Goal: Task Accomplishment & Management: Manage account settings

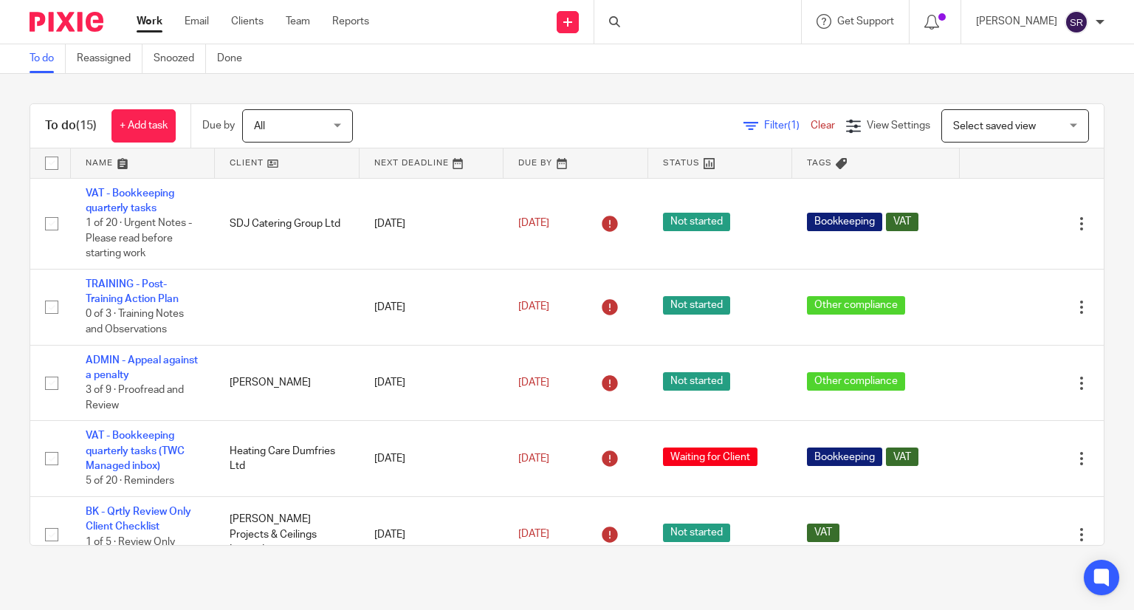
scroll to position [148, 0]
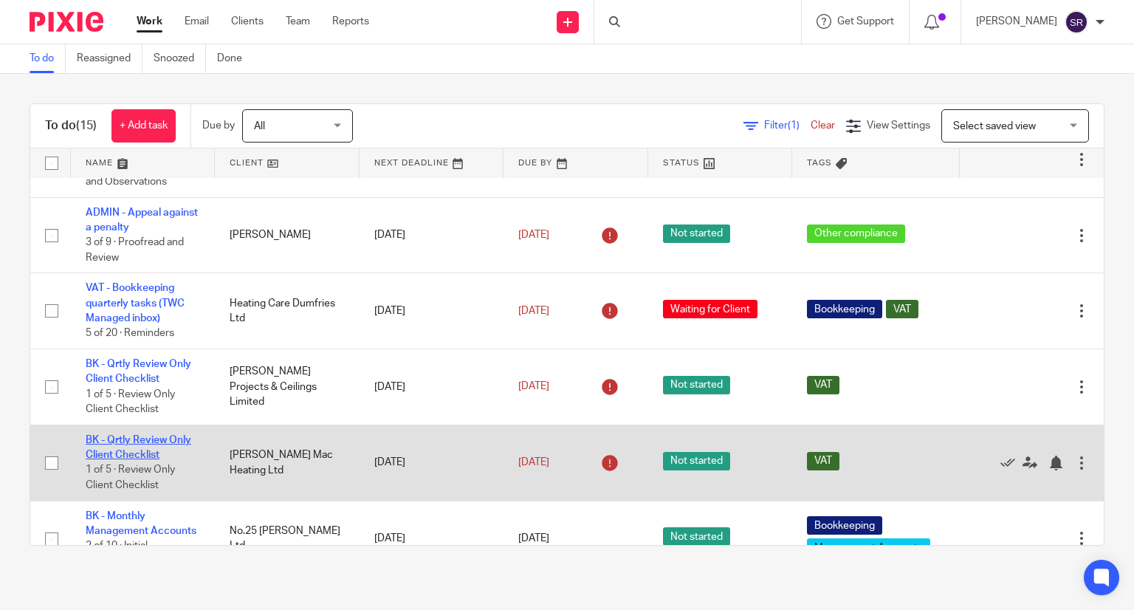
click at [130, 444] on link "BK - Qrtly Review Only Client Checklist" at bounding box center [139, 447] width 106 height 25
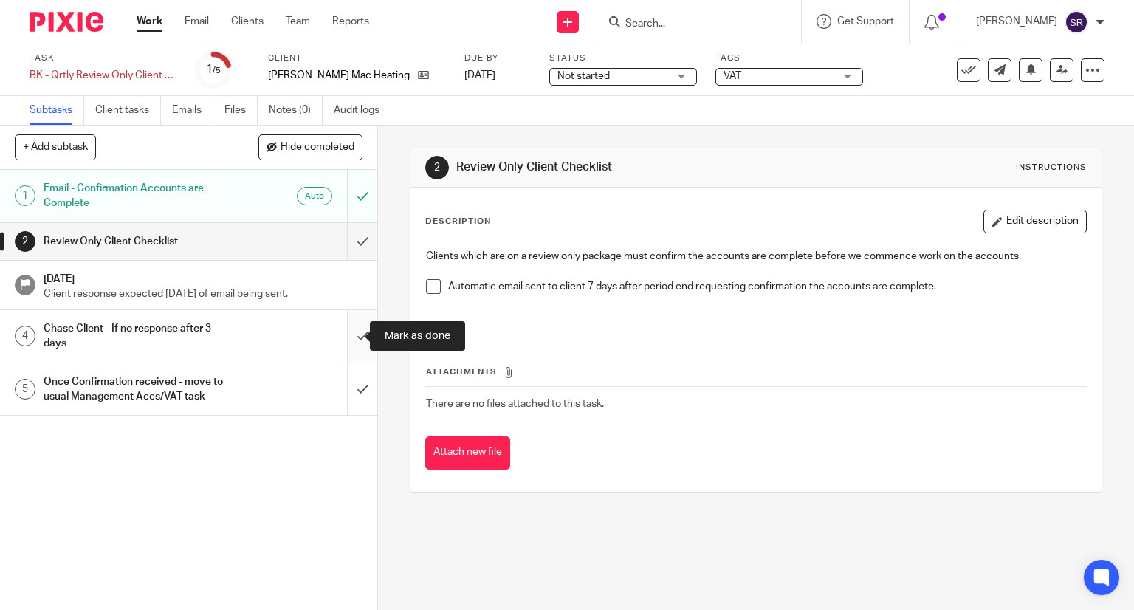
click at [353, 326] on input "submit" at bounding box center [188, 336] width 377 height 52
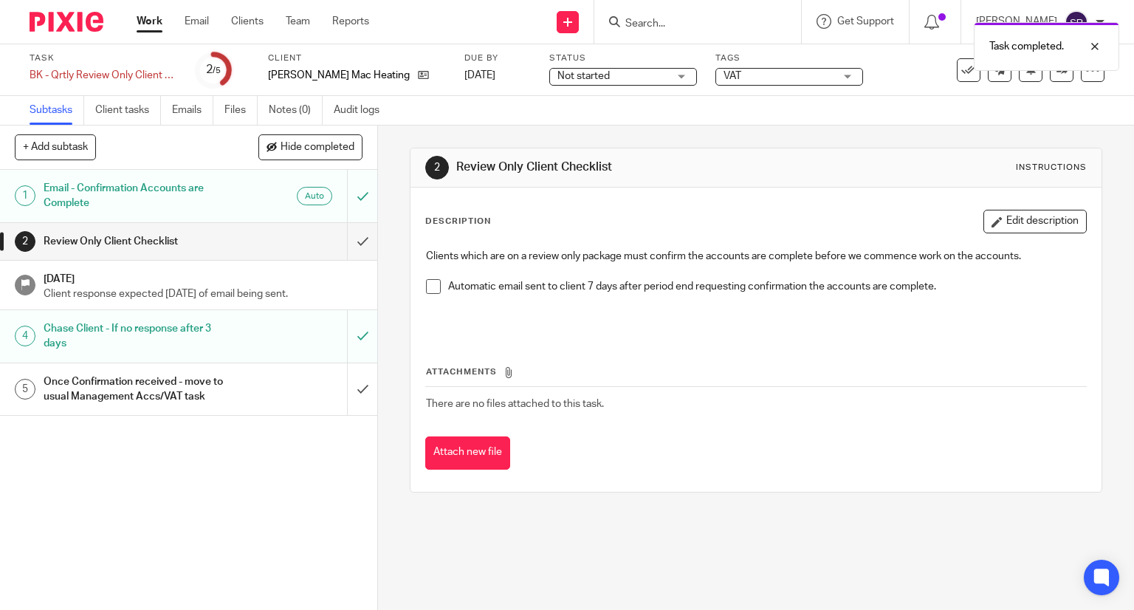
click at [165, 391] on h1 "Once Confirmation received - move to usual Management Accs/VAT task" at bounding box center [140, 390] width 193 height 38
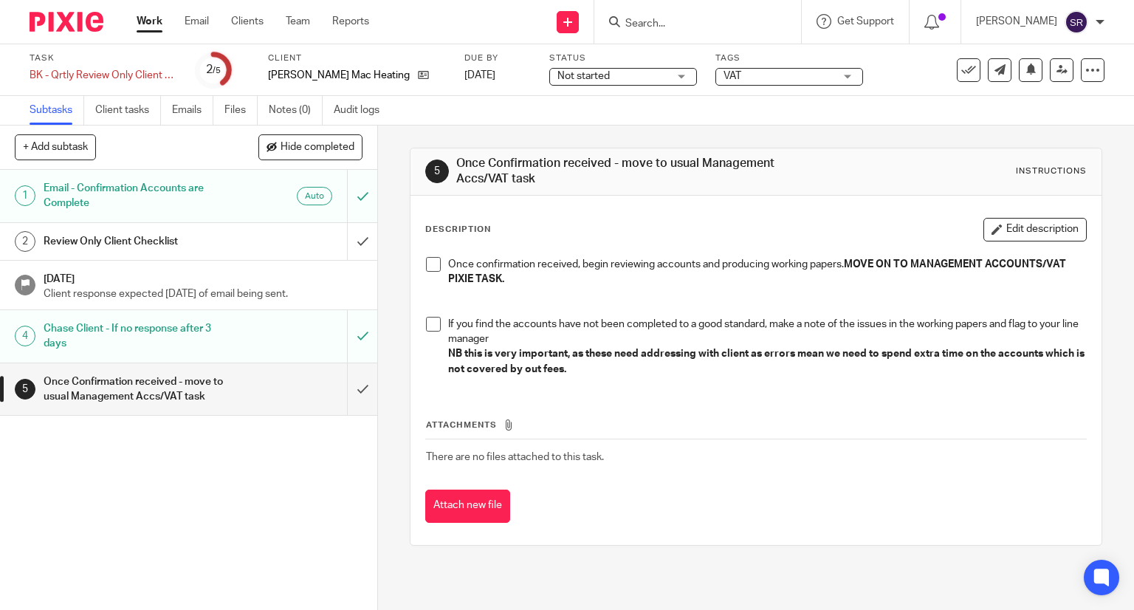
click at [427, 270] on span at bounding box center [433, 264] width 15 height 15
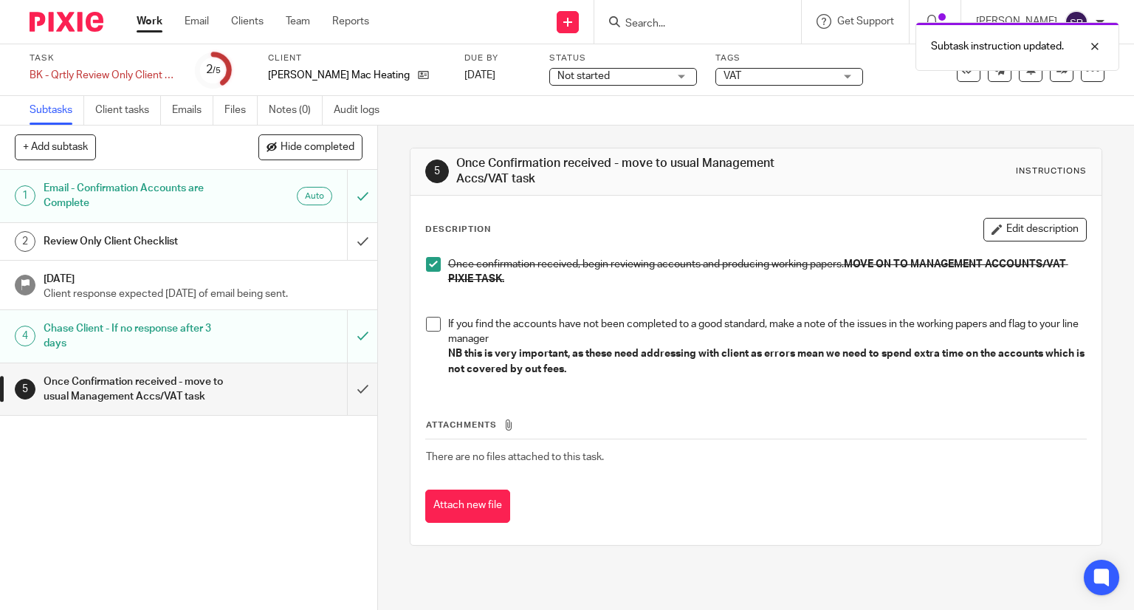
click at [426, 330] on span at bounding box center [433, 324] width 15 height 15
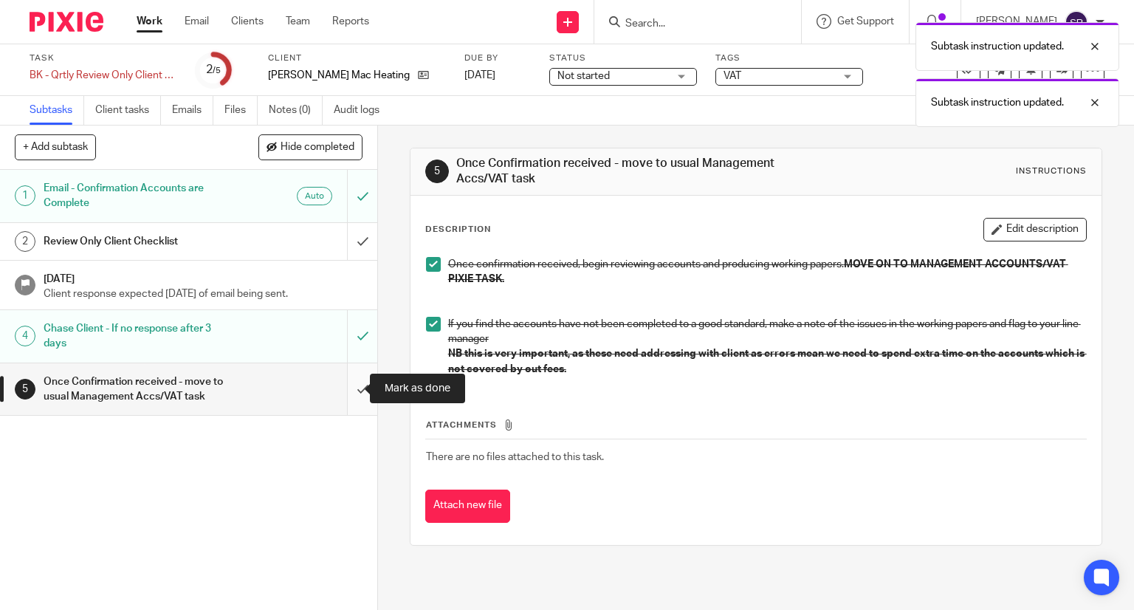
click at [351, 390] on input "submit" at bounding box center [188, 389] width 377 height 52
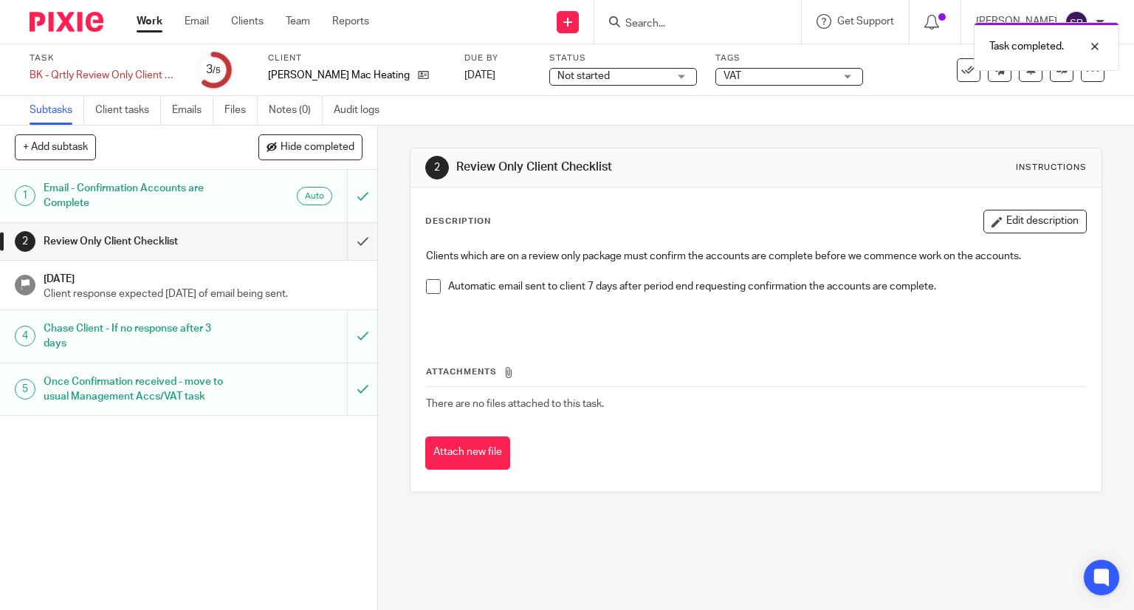
click at [961, 72] on icon at bounding box center [968, 70] width 15 height 15
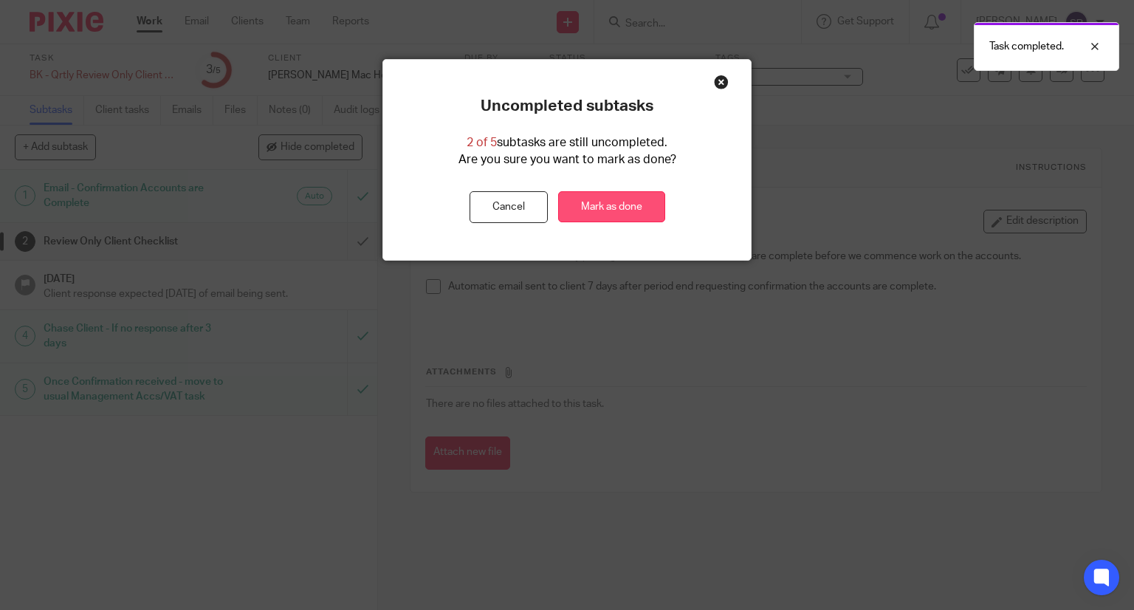
click at [615, 200] on link "Mark as done" at bounding box center [611, 207] width 107 height 32
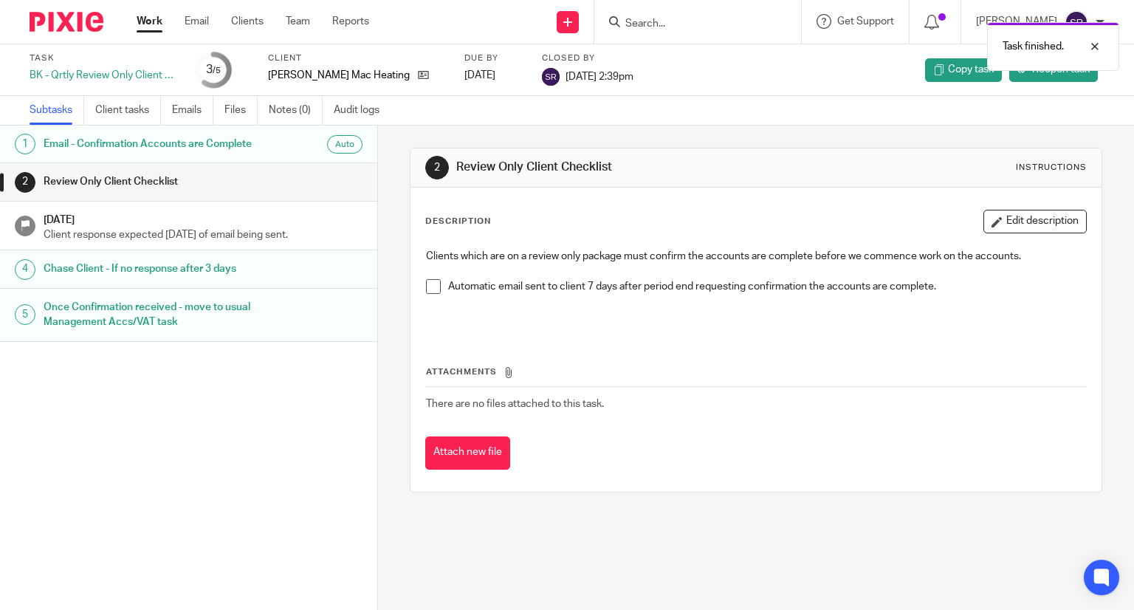
click at [148, 20] on link "Work" at bounding box center [150, 21] width 26 height 15
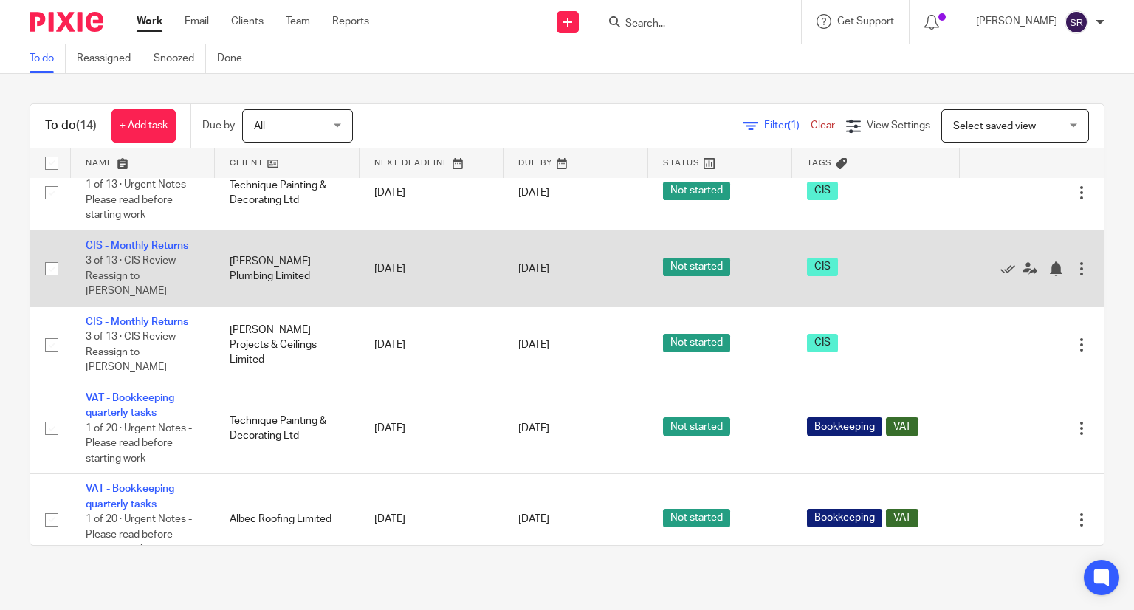
scroll to position [591, 0]
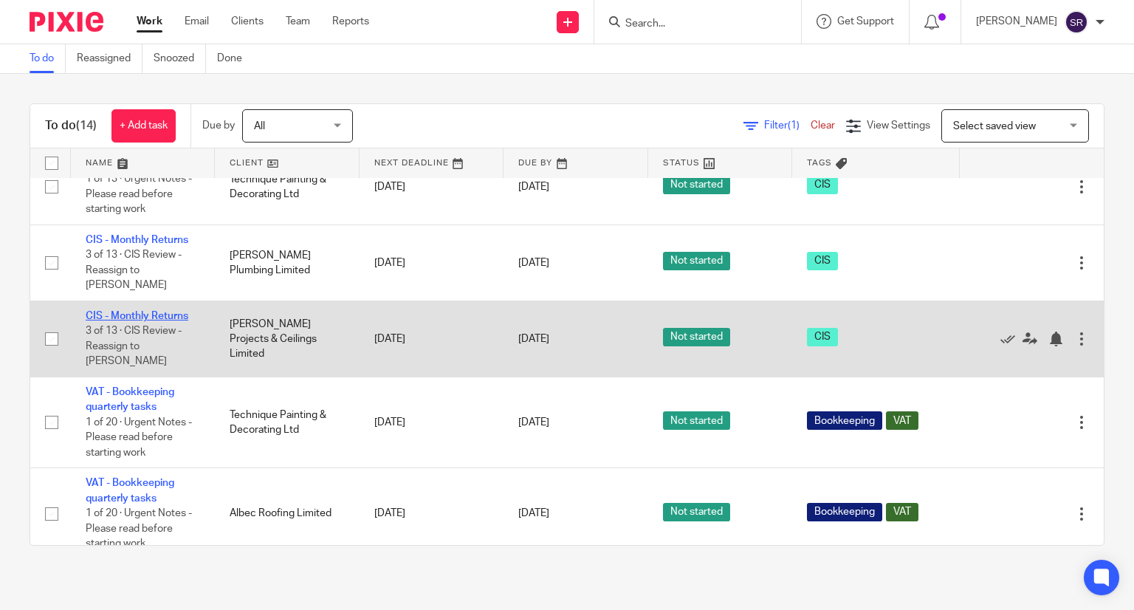
click at [134, 321] on link "CIS - Monthly Returns" at bounding box center [137, 316] width 103 height 10
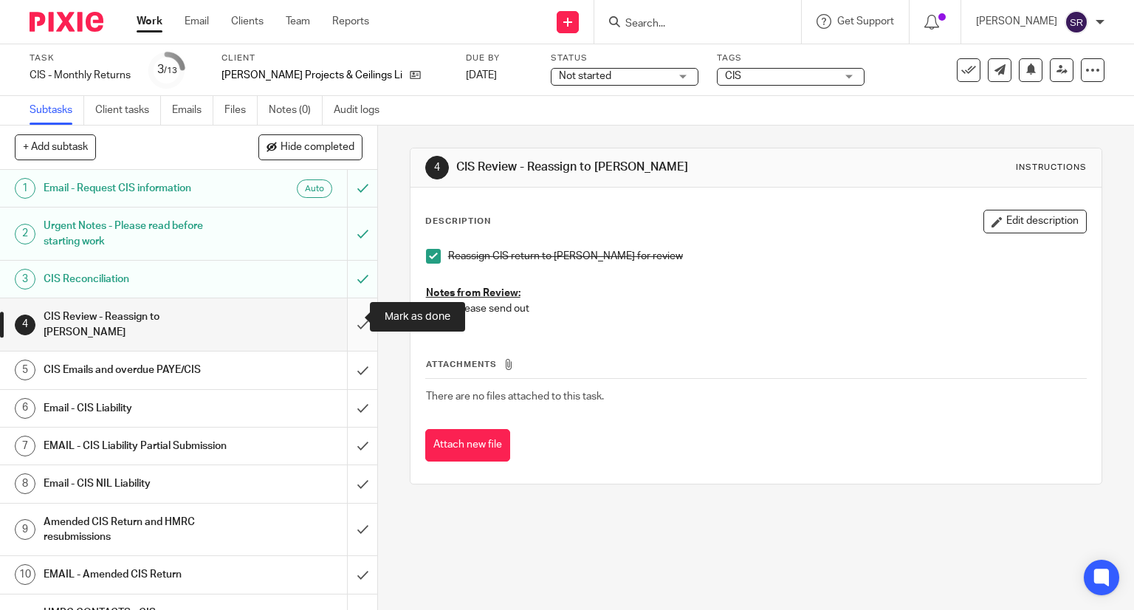
click at [348, 312] on input "submit" at bounding box center [188, 324] width 377 height 52
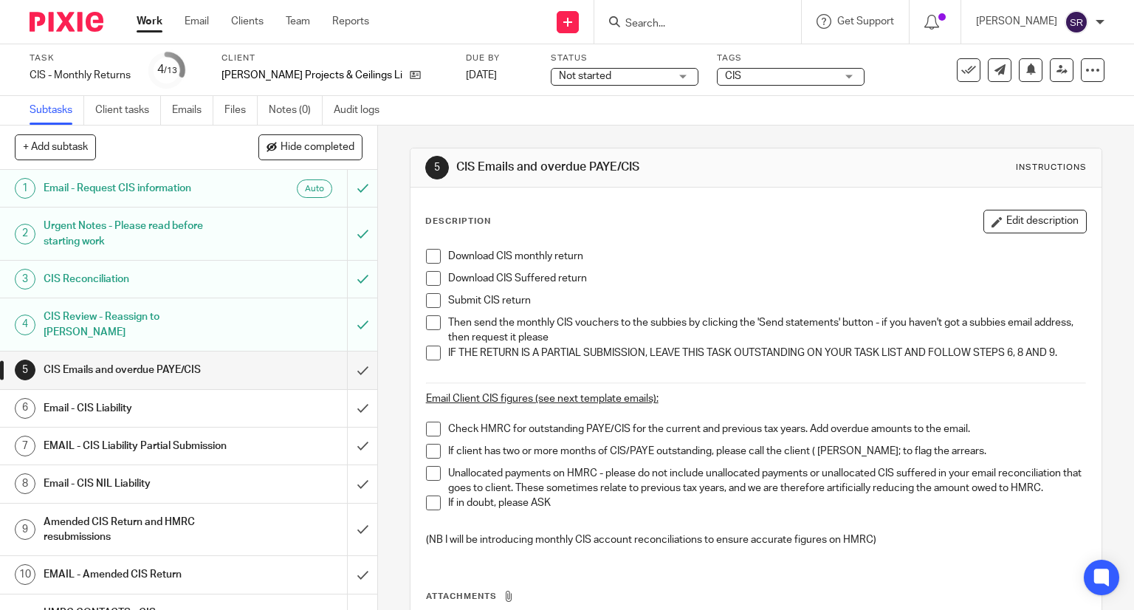
click at [432, 250] on span at bounding box center [433, 256] width 15 height 15
click at [429, 272] on span at bounding box center [433, 278] width 15 height 15
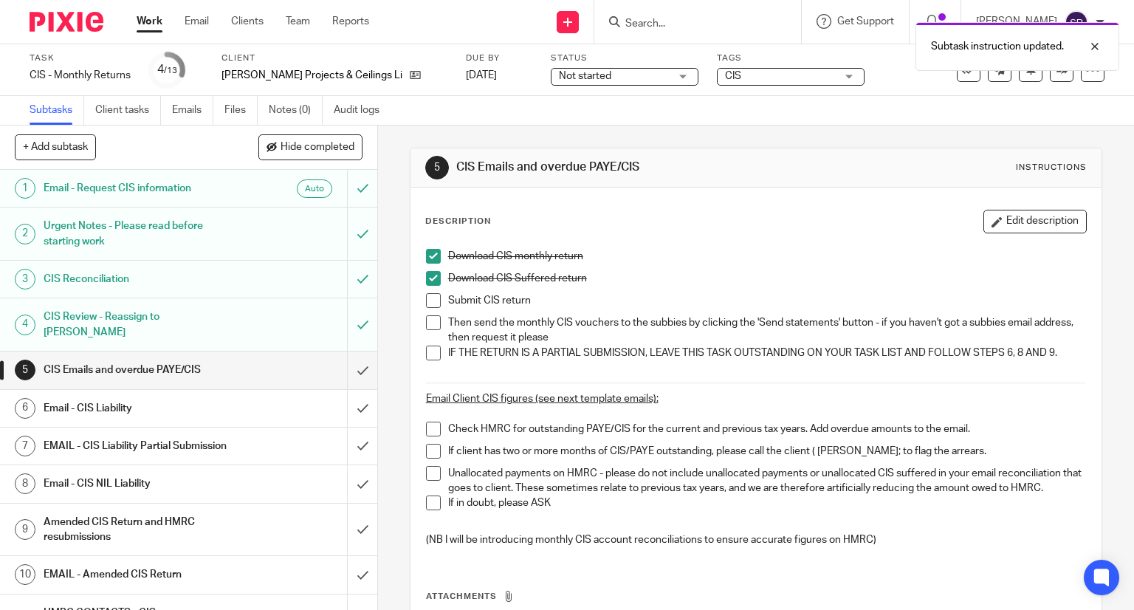
click at [429, 294] on span at bounding box center [433, 300] width 15 height 15
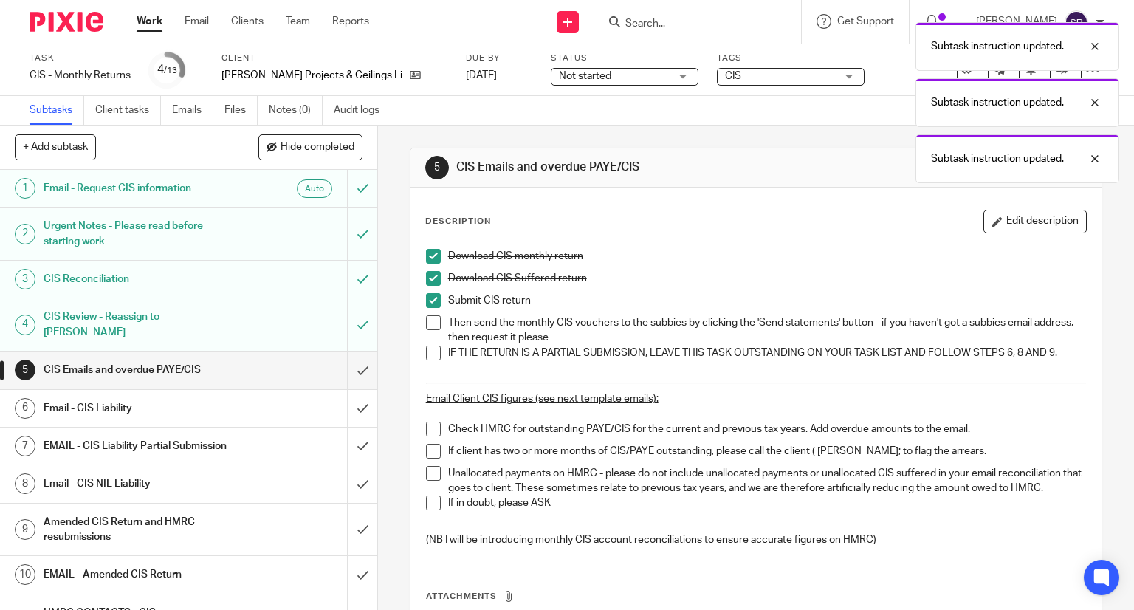
click at [431, 315] on span at bounding box center [433, 322] width 15 height 15
drag, startPoint x: 429, startPoint y: 349, endPoint x: 350, endPoint y: 361, distance: 79.9
click at [428, 349] on span at bounding box center [433, 352] width 15 height 15
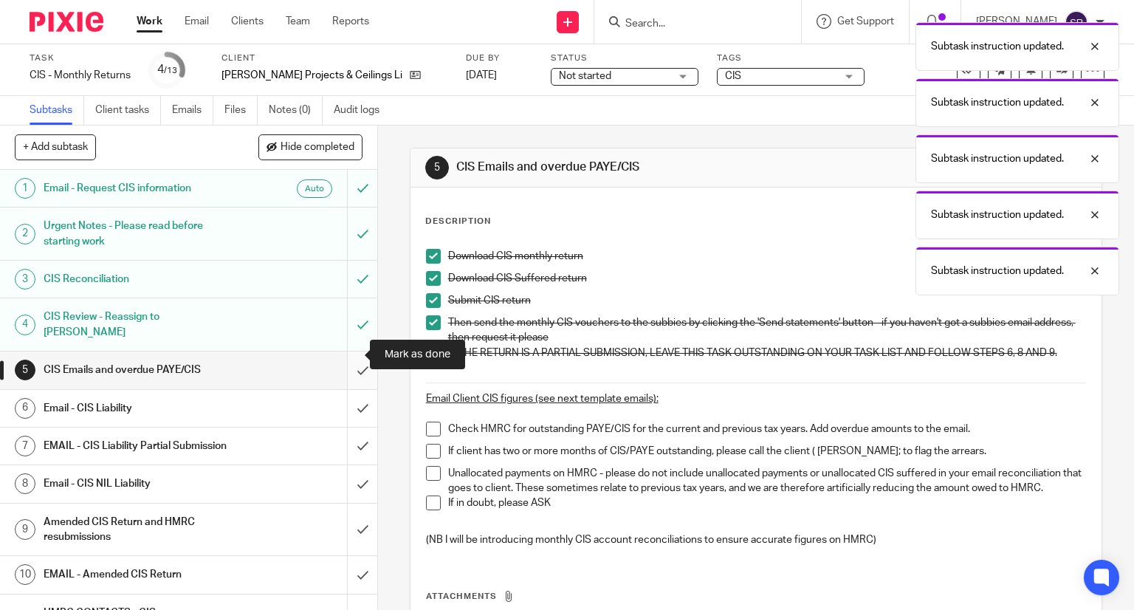
click at [343, 355] on input "submit" at bounding box center [188, 369] width 377 height 37
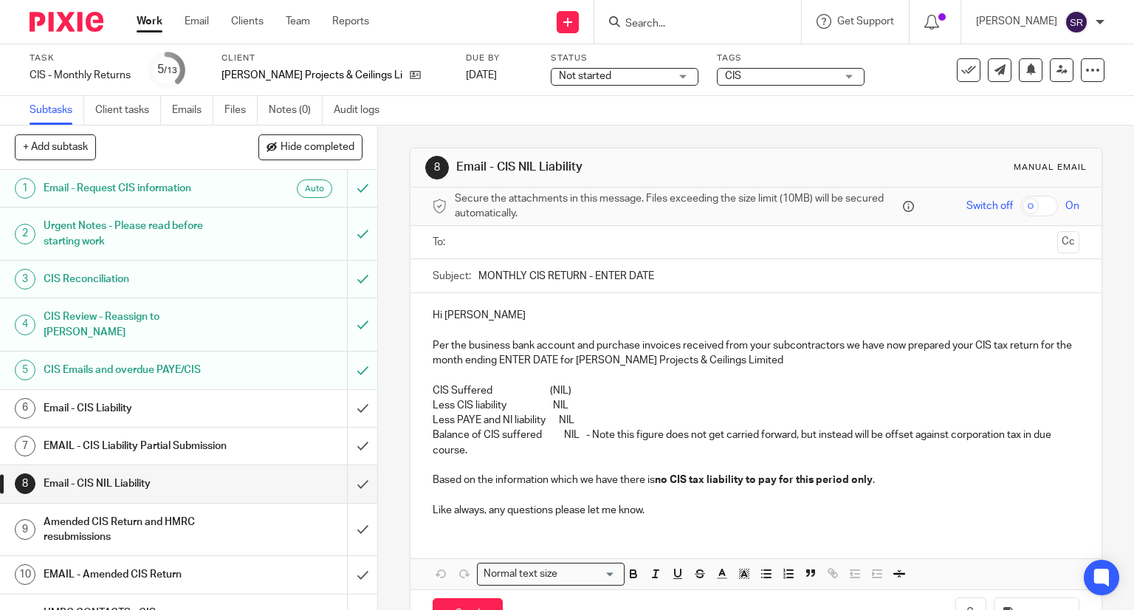
drag, startPoint x: 588, startPoint y: 273, endPoint x: 745, endPoint y: 276, distance: 157.3
click at [745, 276] on input "MONTHLY CIS RETURN - ENTER DATE" at bounding box center [779, 275] width 602 height 33
type input "MONTHLY CIS RETURN - 05th Oct 2025"
drag, startPoint x: 570, startPoint y: 358, endPoint x: 514, endPoint y: 358, distance: 56.1
click at [514, 358] on p "Per the business bank account and purchase invoices received from your subcontr…" at bounding box center [756, 353] width 647 height 30
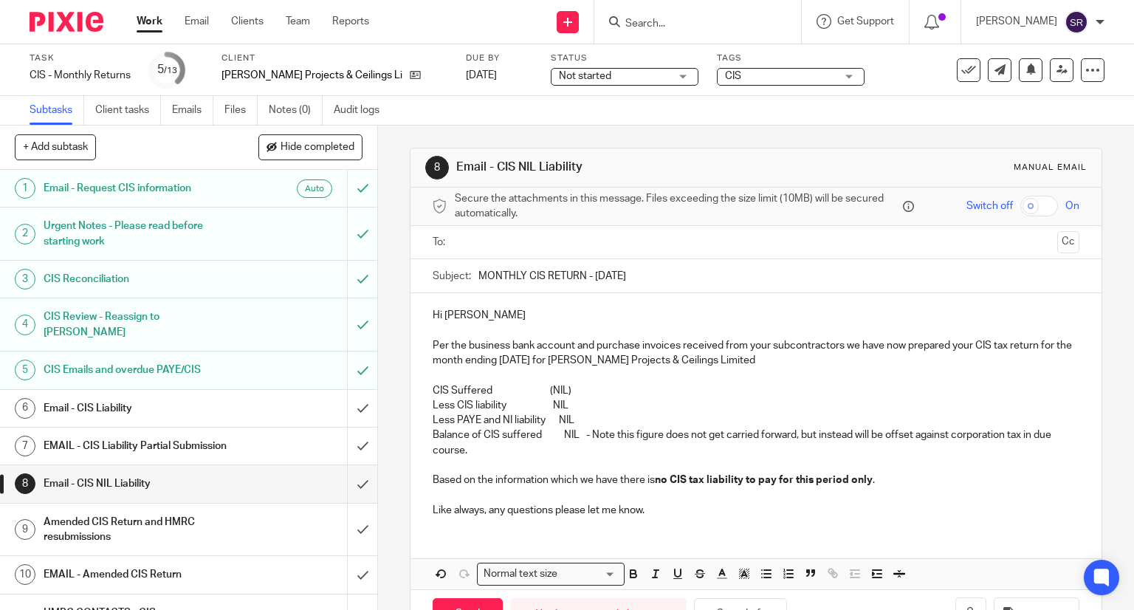
click at [486, 302] on div "Hi John Per the business bank account and purchase invoices received from your …" at bounding box center [756, 410] width 692 height 235
click at [478, 246] on input "text" at bounding box center [755, 242] width 591 height 17
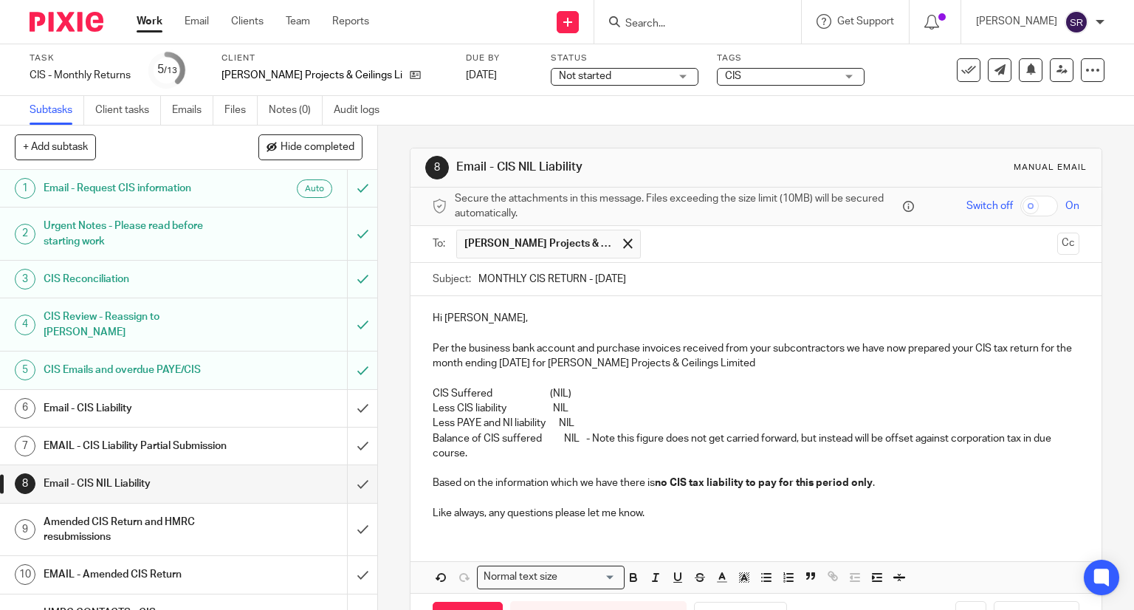
click at [1057, 246] on button "Cc" at bounding box center [1068, 244] width 22 height 22
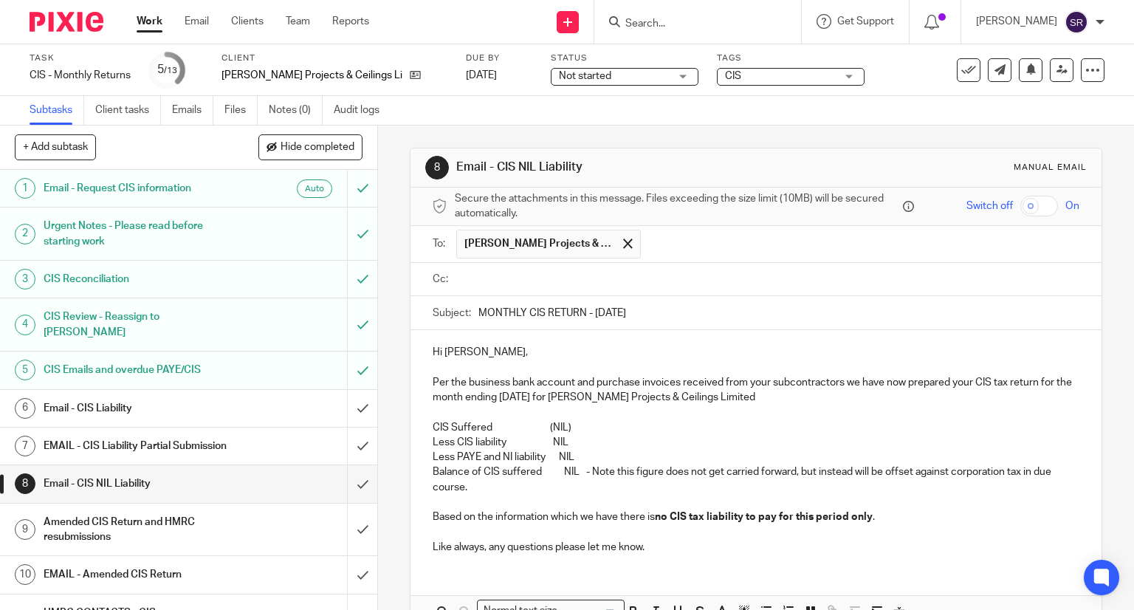
click at [733, 284] on input "text" at bounding box center [766, 279] width 613 height 17
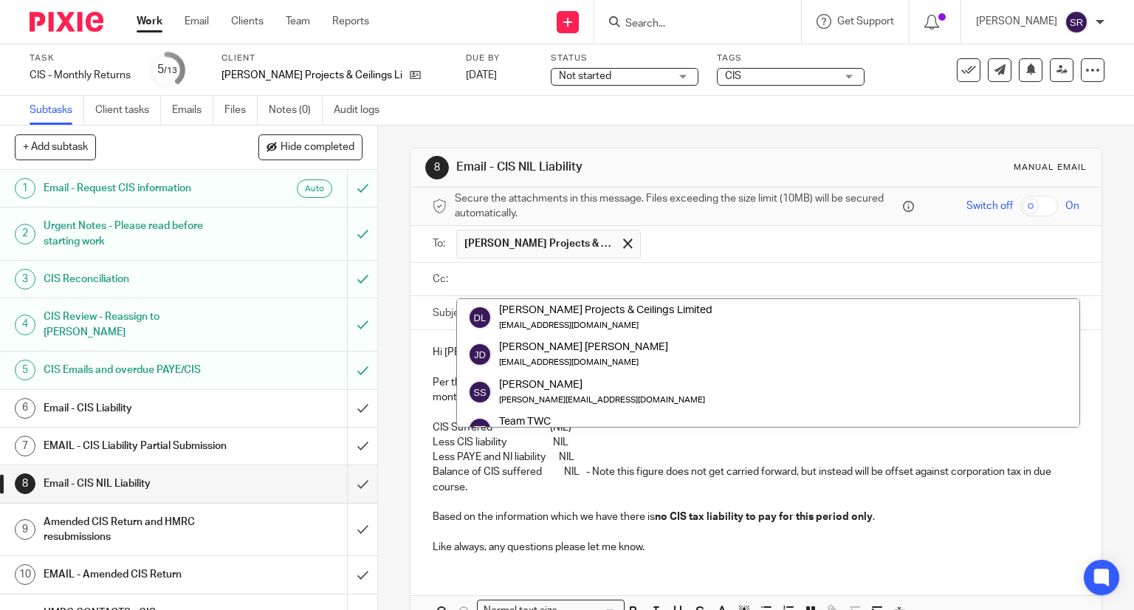
type input "e"
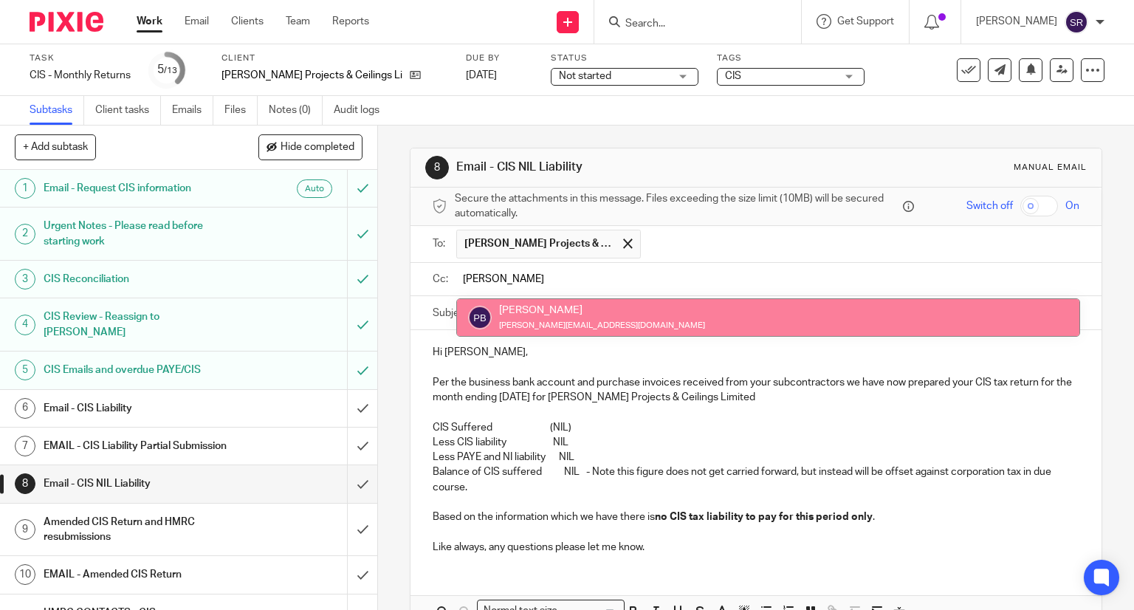
type input "Penny"
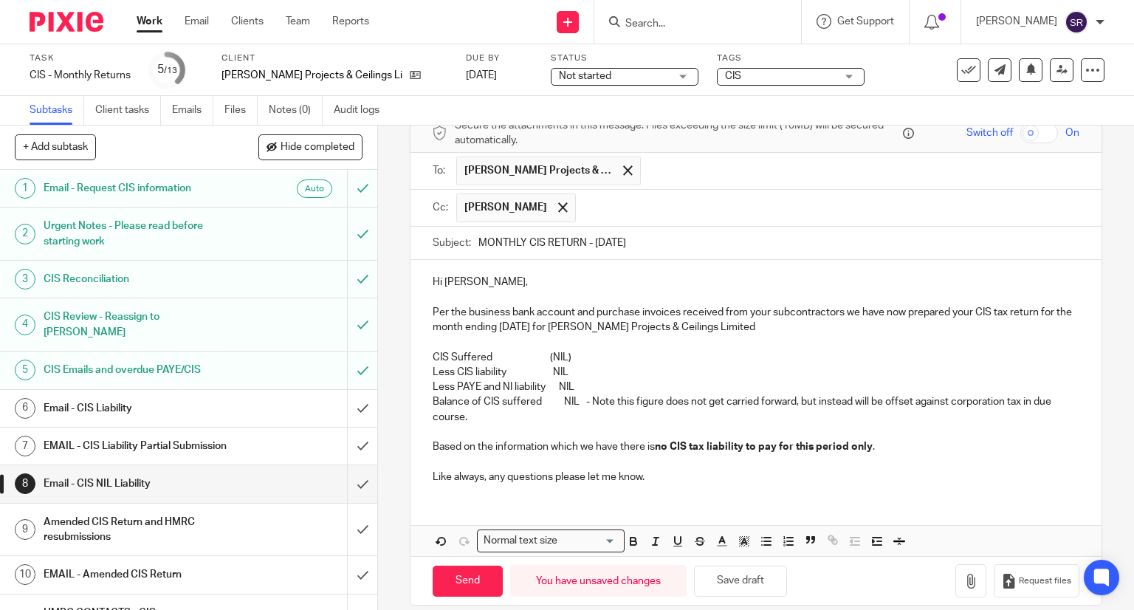
scroll to position [74, 0]
click at [664, 494] on div "Hi John, Per the business bank account and purchase invoices received from your…" at bounding box center [756, 407] width 692 height 296
click at [650, 478] on p "Like always, any questions please let me know." at bounding box center [756, 476] width 647 height 15
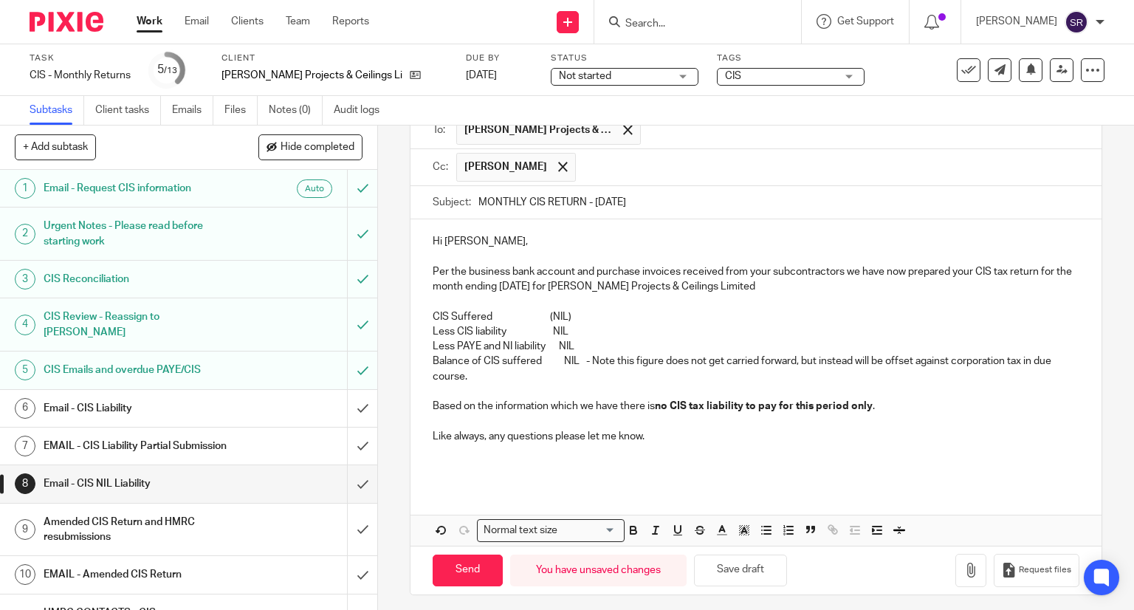
scroll to position [118, 0]
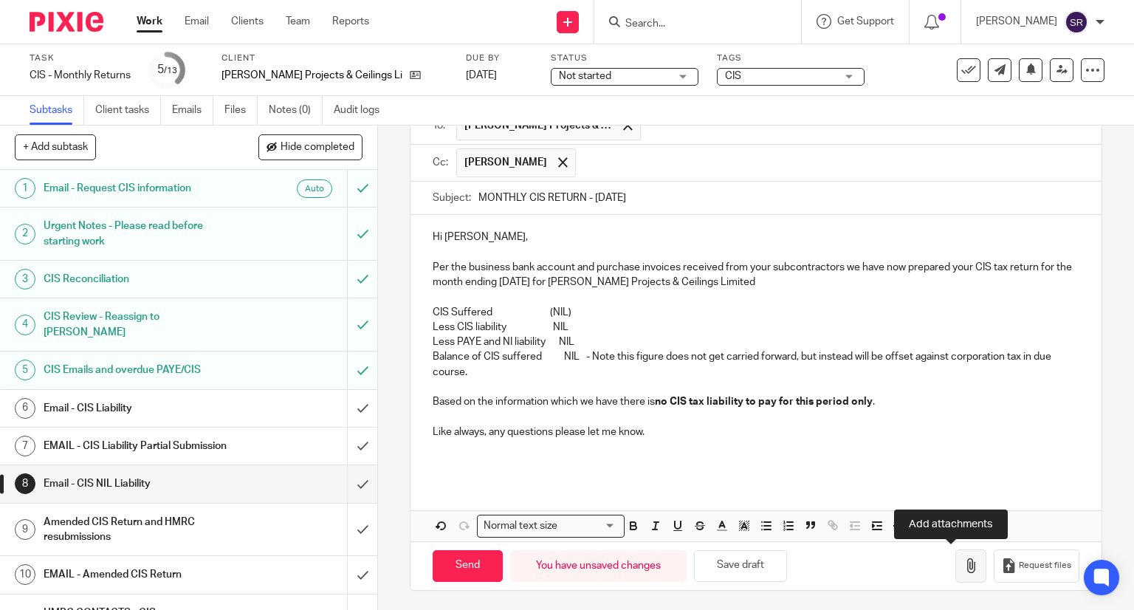
click at [963, 570] on icon "button" at bounding box center [970, 565] width 15 height 15
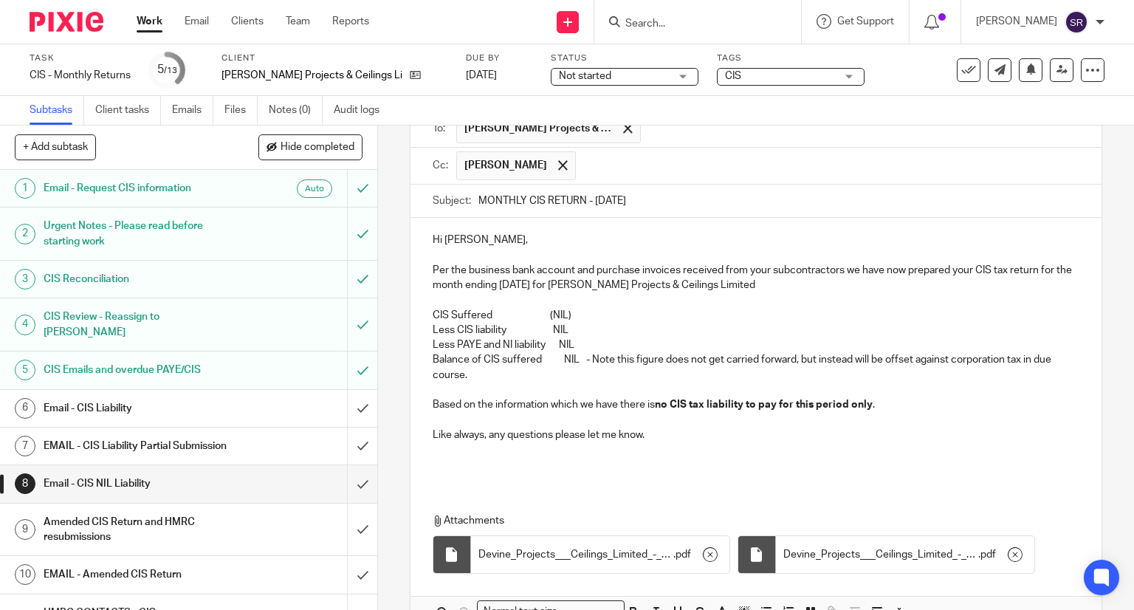
scroll to position [202, 0]
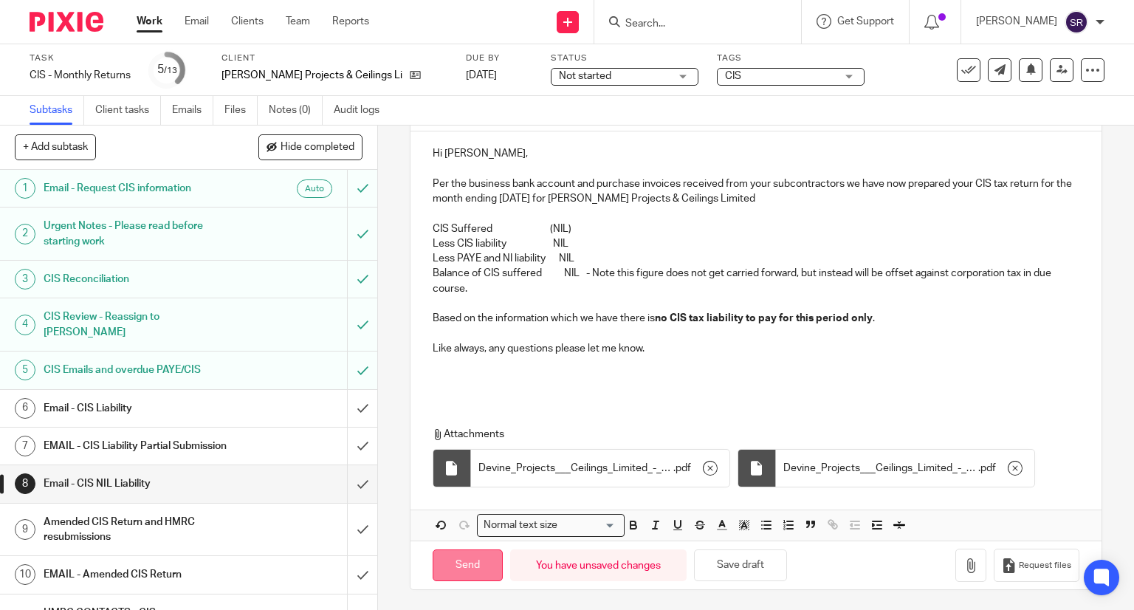
click at [454, 568] on input "Send" at bounding box center [468, 565] width 70 height 32
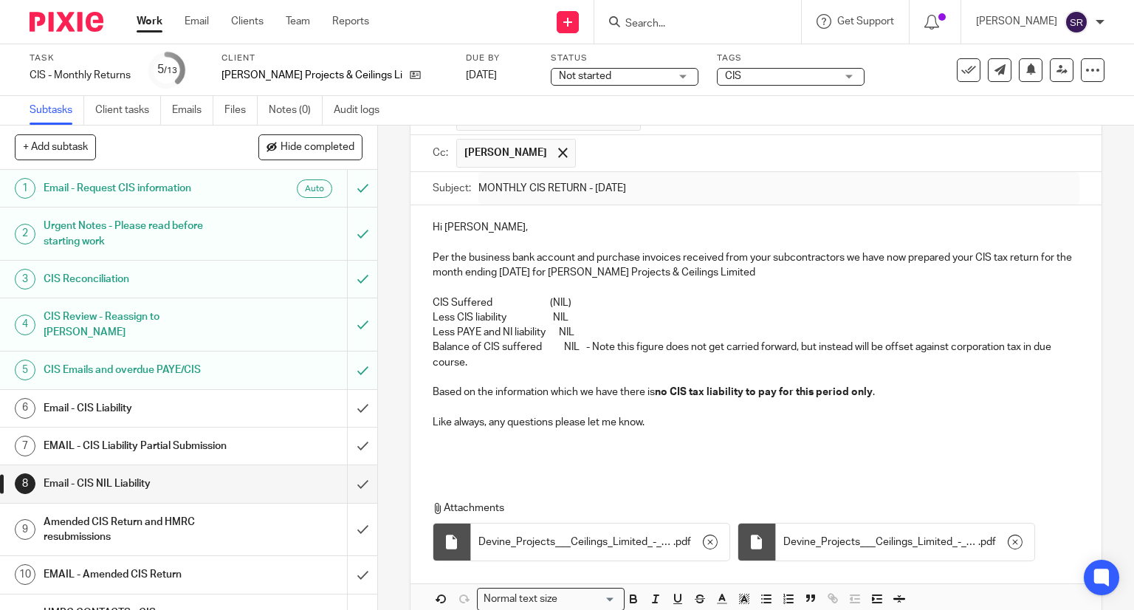
type input "Sent"
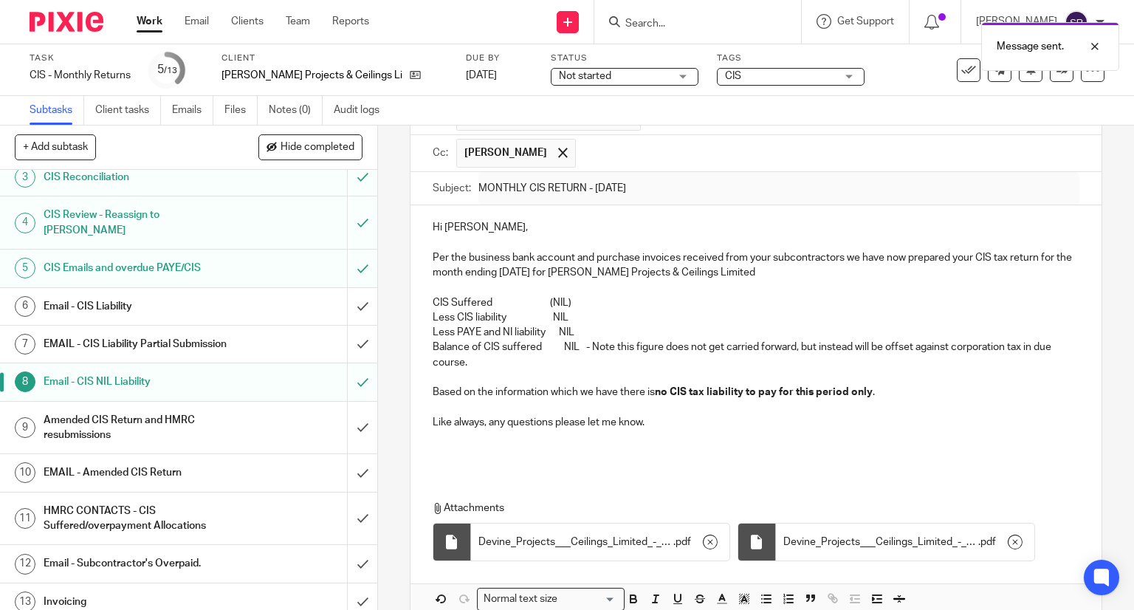
scroll to position [111, 0]
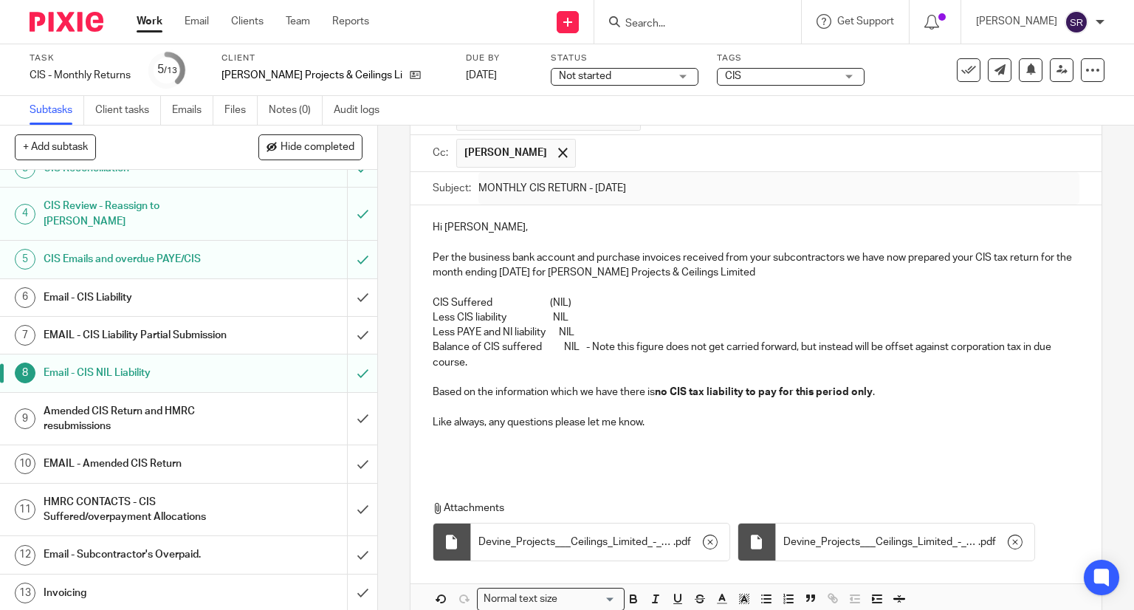
click at [152, 582] on h1 "Invoicing" at bounding box center [140, 593] width 193 height 22
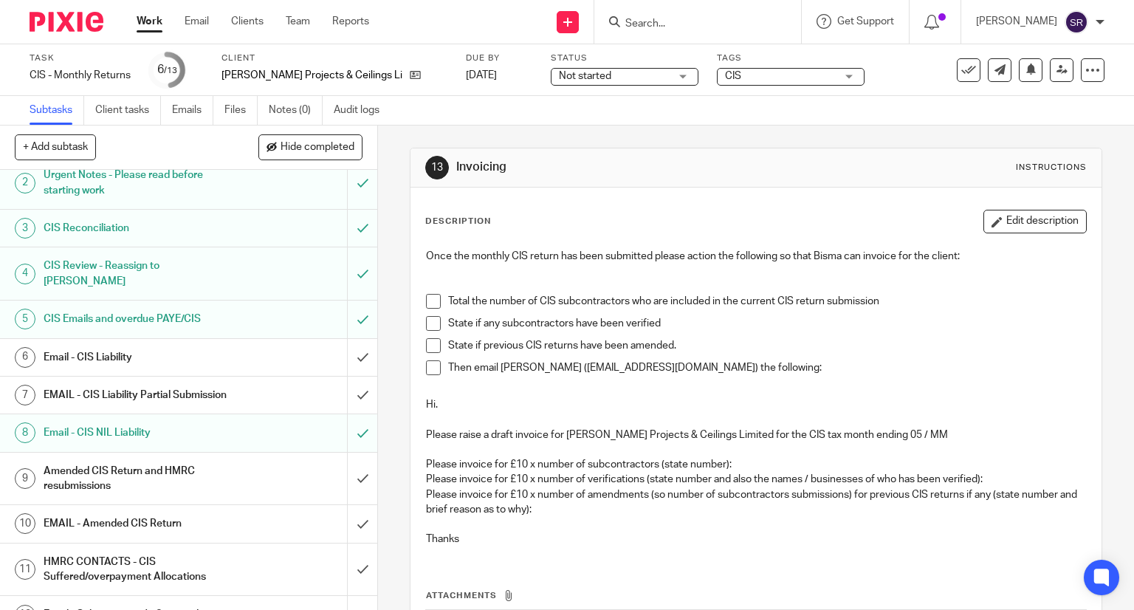
scroll to position [111, 0]
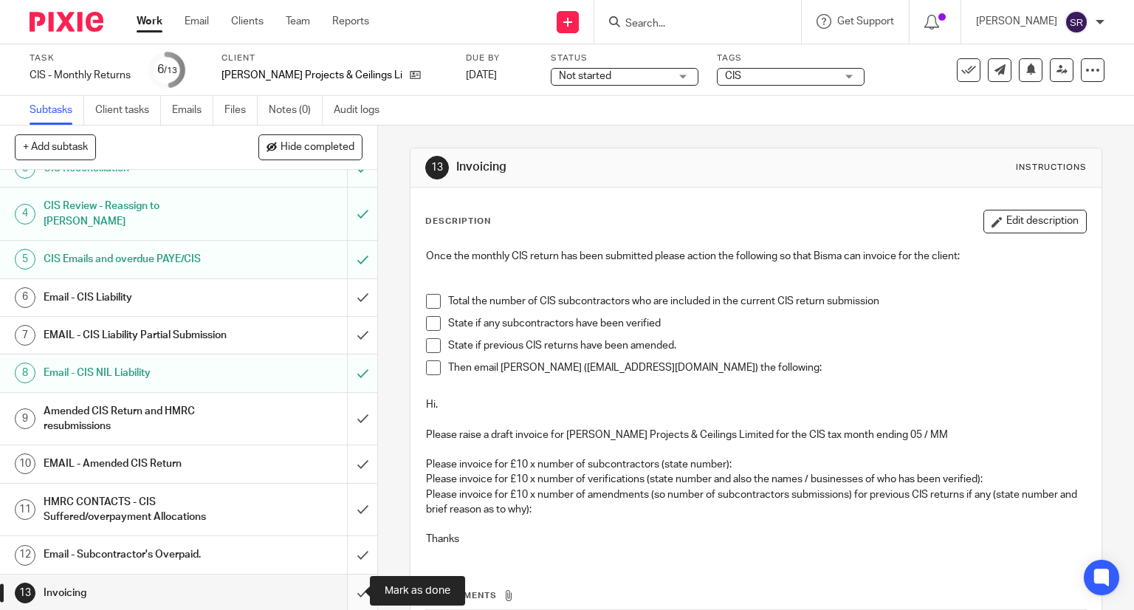
click at [348, 589] on input "submit" at bounding box center [188, 592] width 377 height 37
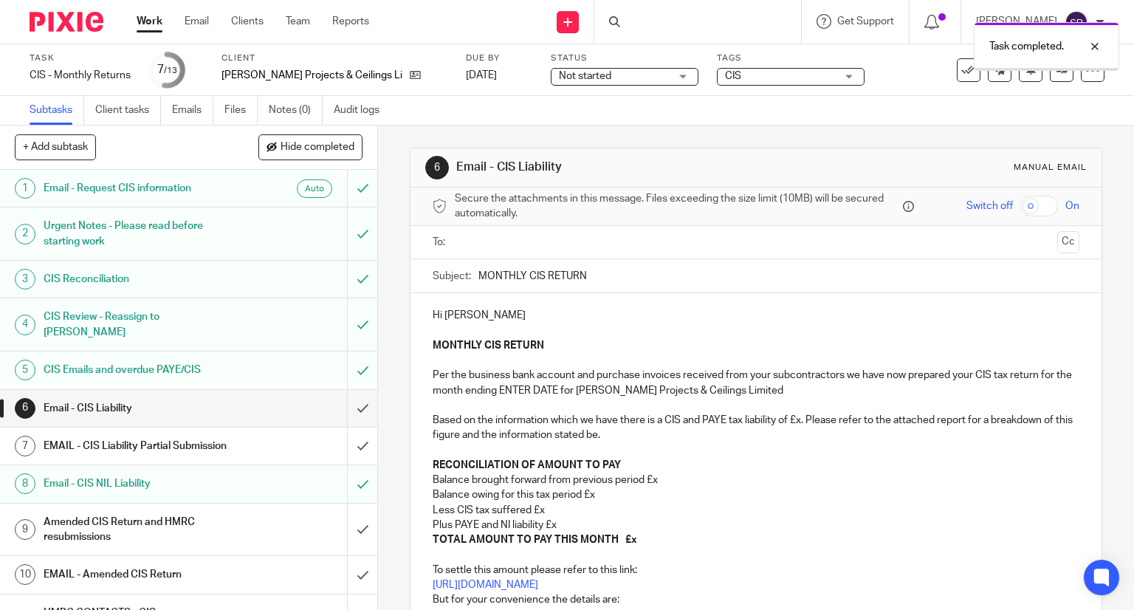
click at [961, 76] on icon at bounding box center [968, 70] width 15 height 15
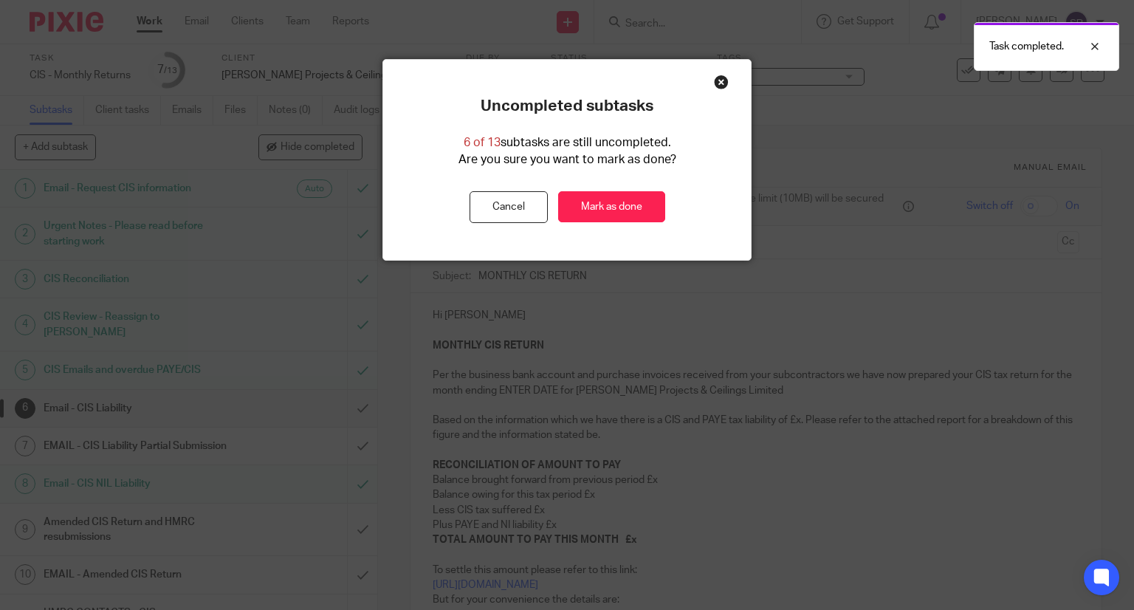
click at [634, 189] on div "Uncompleted subtasks 6 of 13 subtasks are still uncompleted. Are you sure you w…" at bounding box center [567, 160] width 368 height 126
click at [631, 195] on link "Mark as done" at bounding box center [611, 207] width 107 height 32
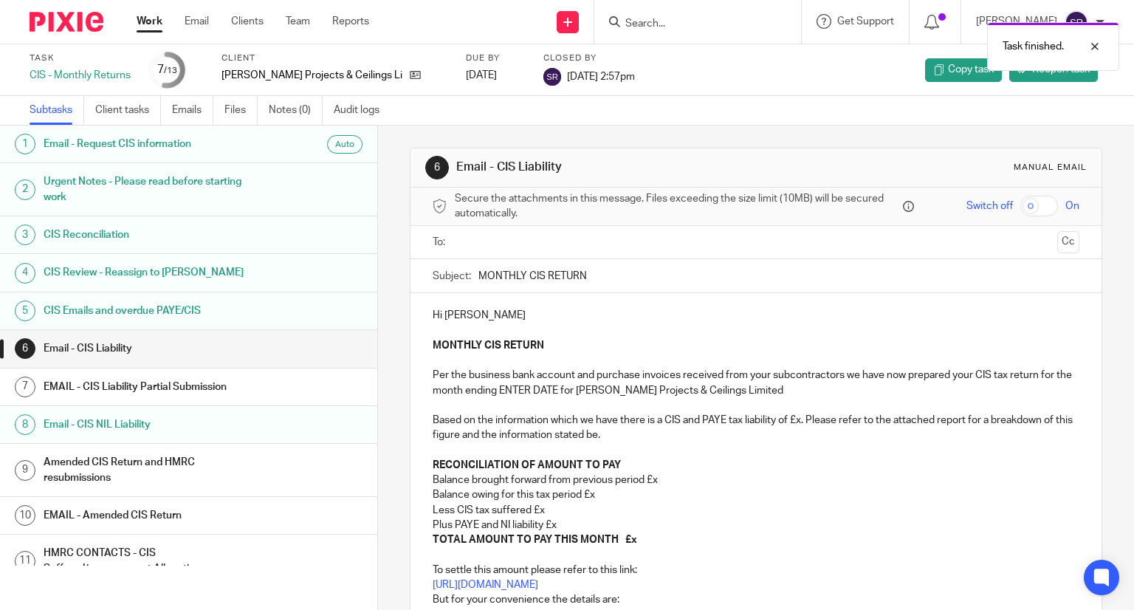
click at [156, 35] on div "Work Email Clients Team Reports Work Email Clients Team Reports Settings" at bounding box center [256, 22] width 269 height 44
click at [156, 25] on link "Work" at bounding box center [150, 21] width 26 height 15
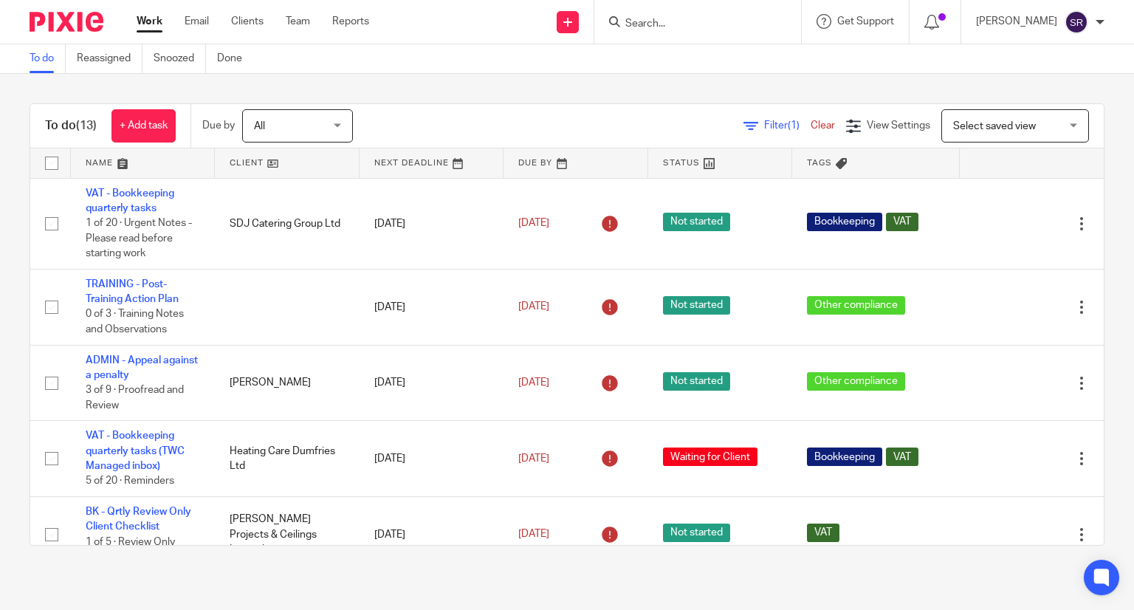
click at [678, 31] on div at bounding box center [697, 22] width 207 height 44
click at [682, 18] on input "Search" at bounding box center [690, 24] width 133 height 13
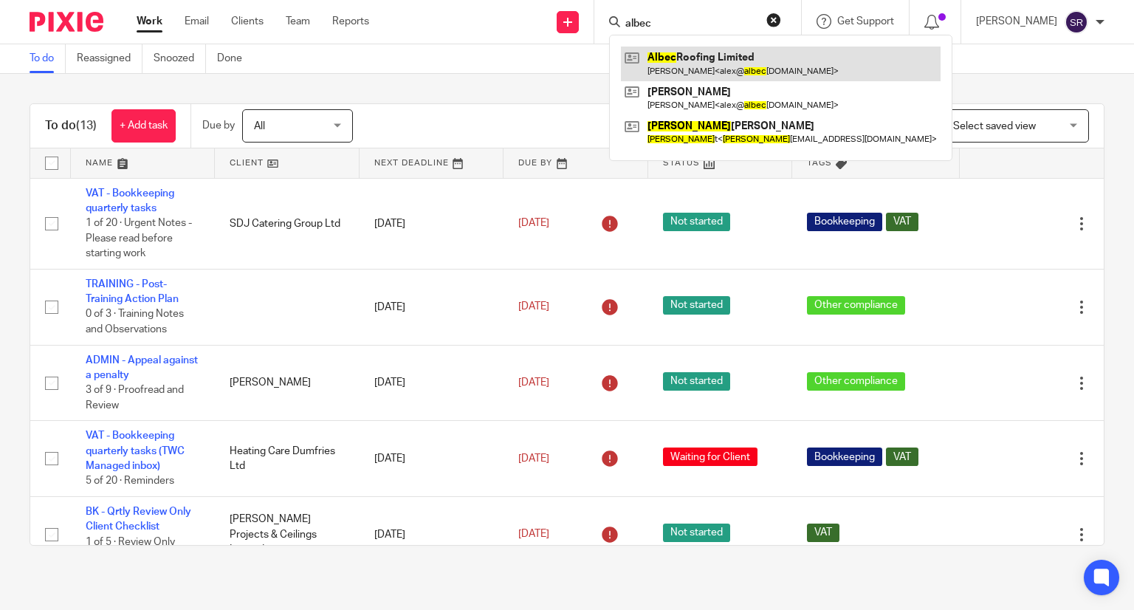
type input "albec"
click at [695, 58] on link at bounding box center [781, 64] width 320 height 34
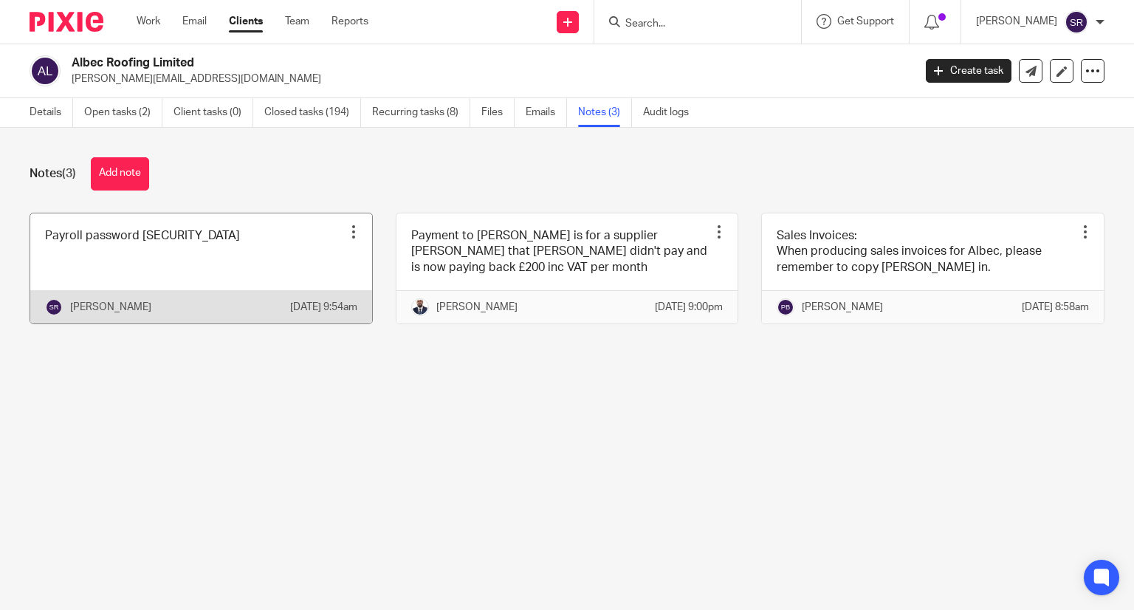
click at [187, 234] on link at bounding box center [201, 268] width 342 height 110
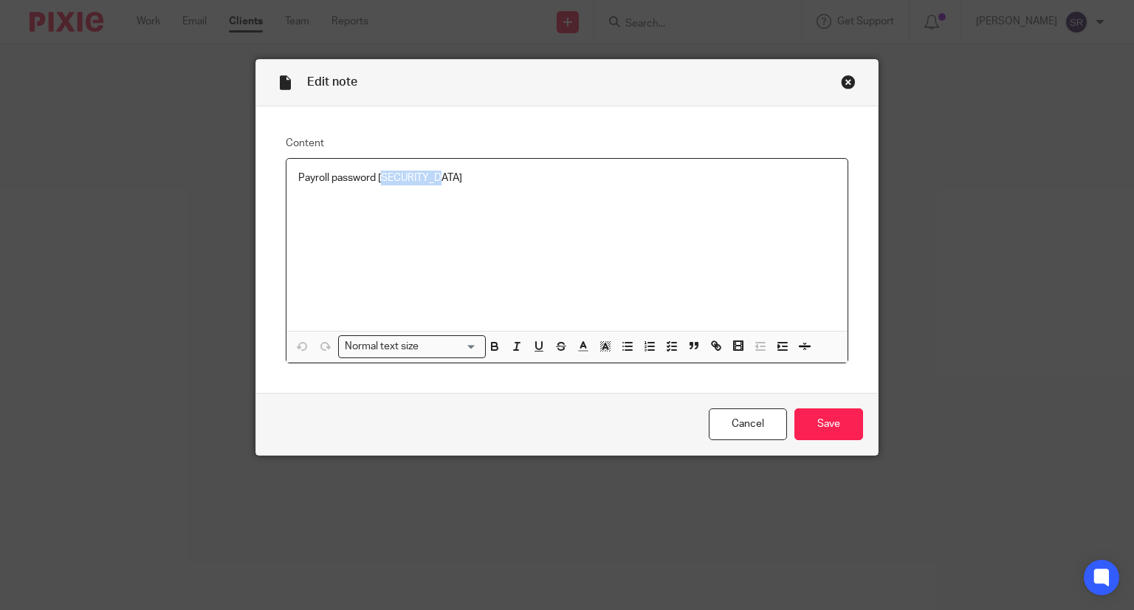
drag, startPoint x: 441, startPoint y: 171, endPoint x: 382, endPoint y: 172, distance: 59.8
click at [382, 172] on p "Payroll password [SECURITY_DATA]" at bounding box center [567, 178] width 538 height 15
copy p "ALBEKite81"
click at [842, 80] on div "Close this dialog window" at bounding box center [848, 82] width 15 height 15
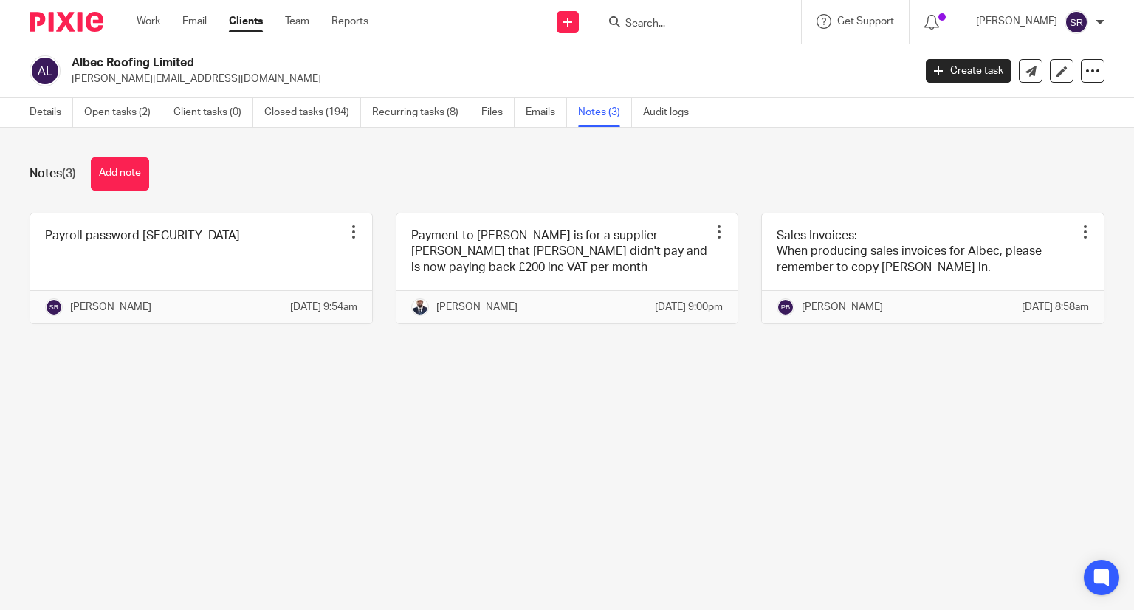
click at [664, 27] on input "Search" at bounding box center [690, 24] width 133 height 13
type input "p"
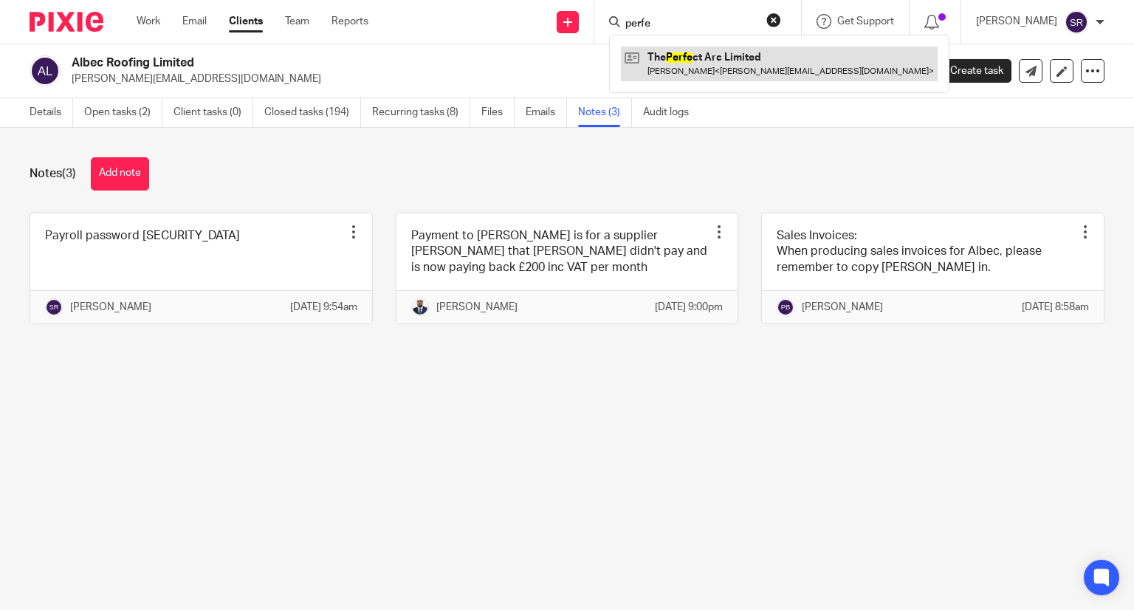
type input "perfe"
click at [673, 55] on link at bounding box center [779, 64] width 317 height 34
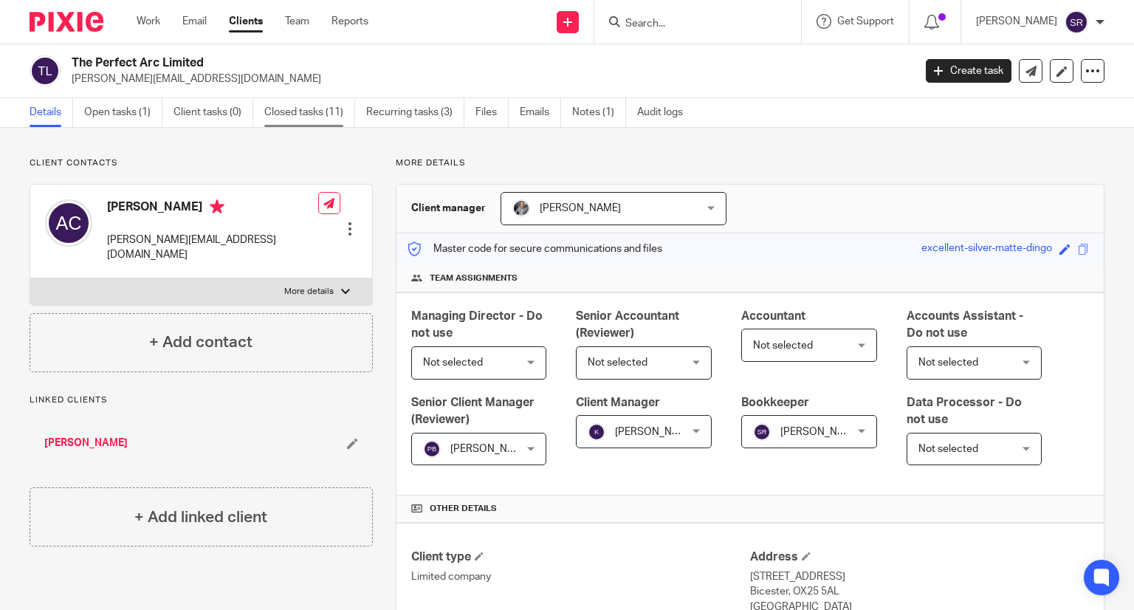
click at [320, 118] on link "Closed tasks (11)" at bounding box center [309, 112] width 91 height 29
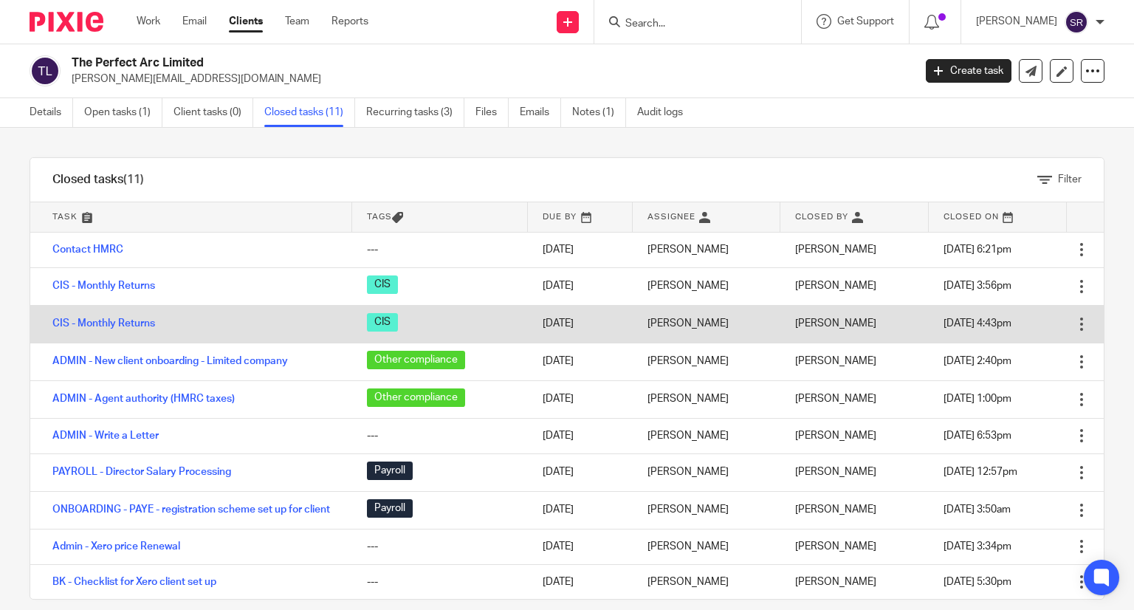
scroll to position [35, 0]
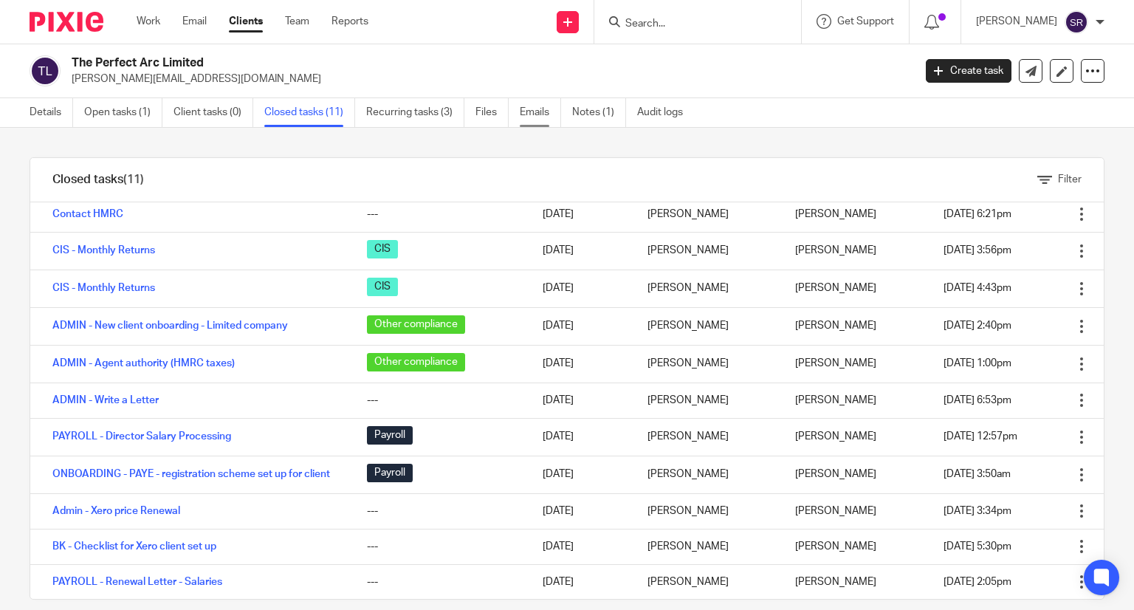
click at [528, 107] on link "Emails" at bounding box center [540, 112] width 41 height 29
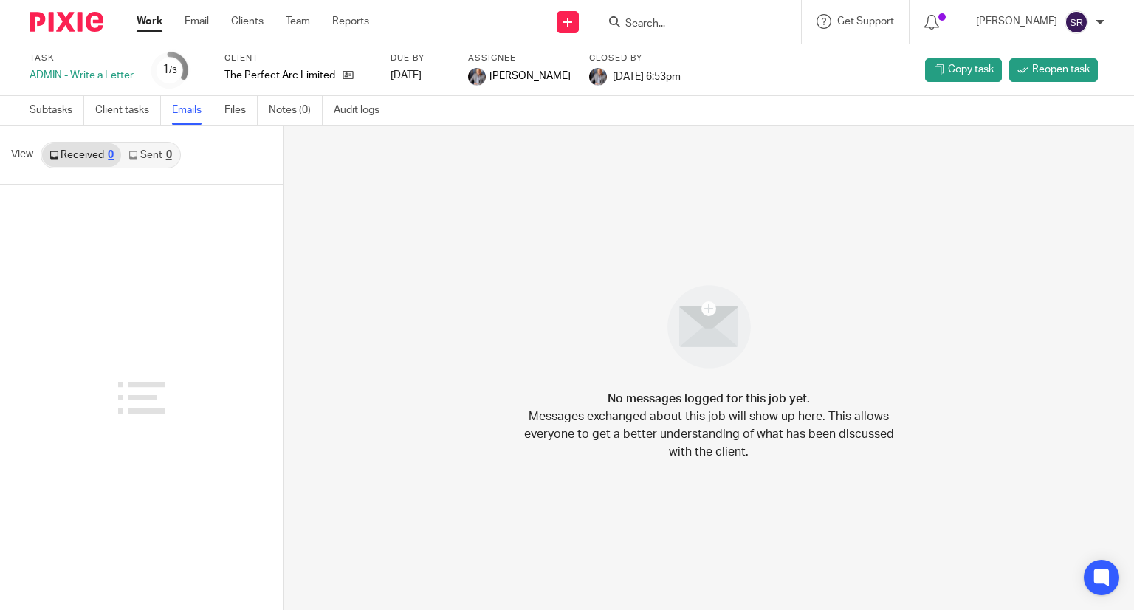
click at [146, 161] on link "Sent 0" at bounding box center [150, 155] width 58 height 24
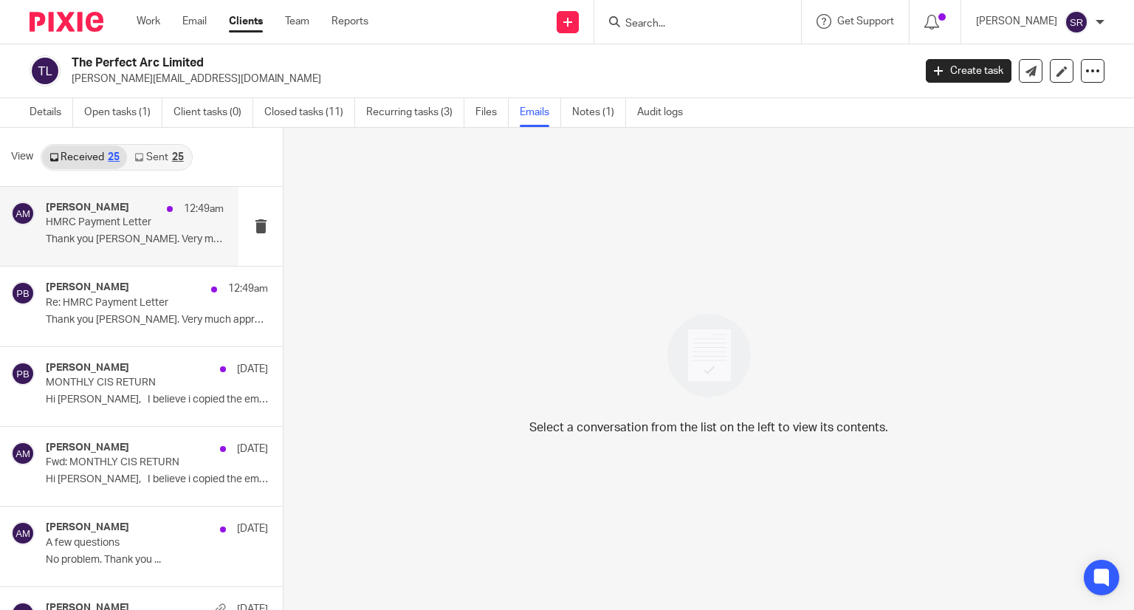
click at [142, 235] on p "Thank you [PERSON_NAME]. Very much appreciated. ..." at bounding box center [135, 239] width 178 height 13
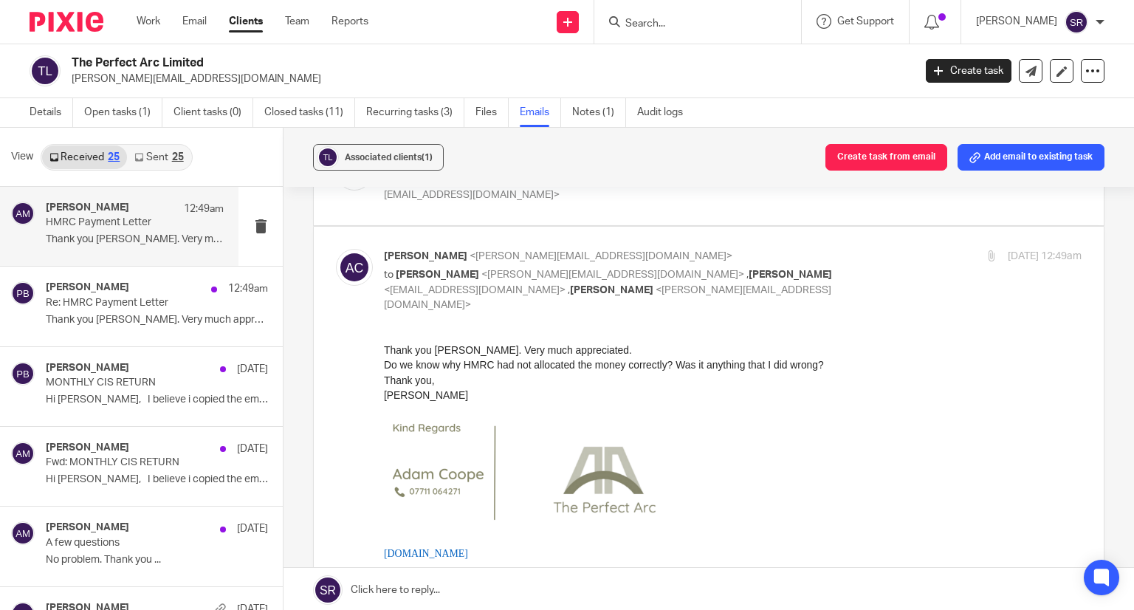
scroll to position [1403, 0]
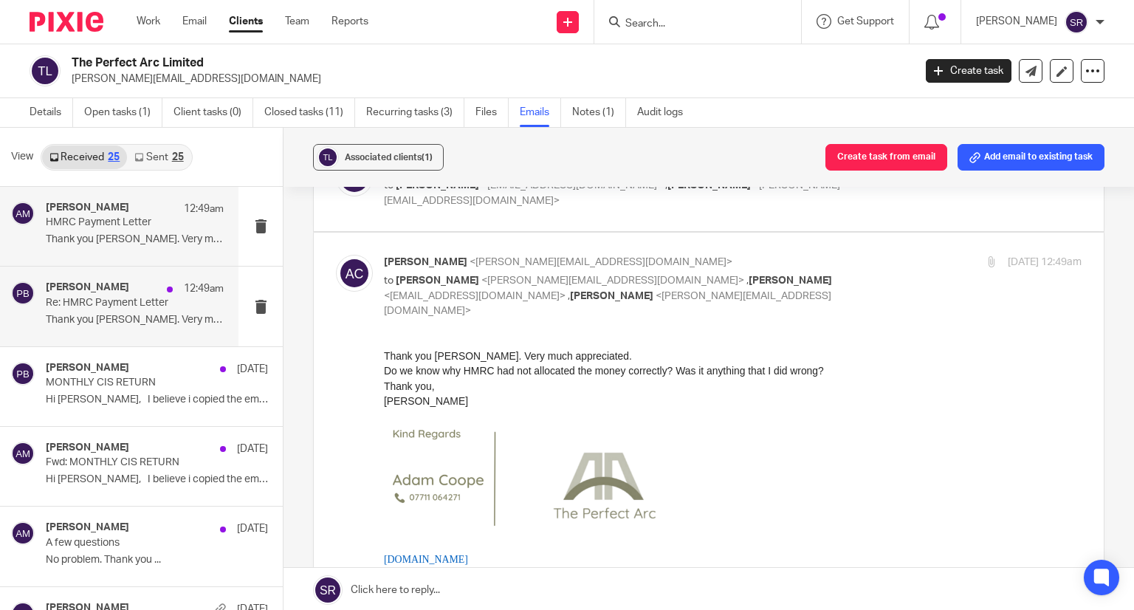
click at [134, 283] on div "Penny Brown 12:49am" at bounding box center [135, 288] width 178 height 15
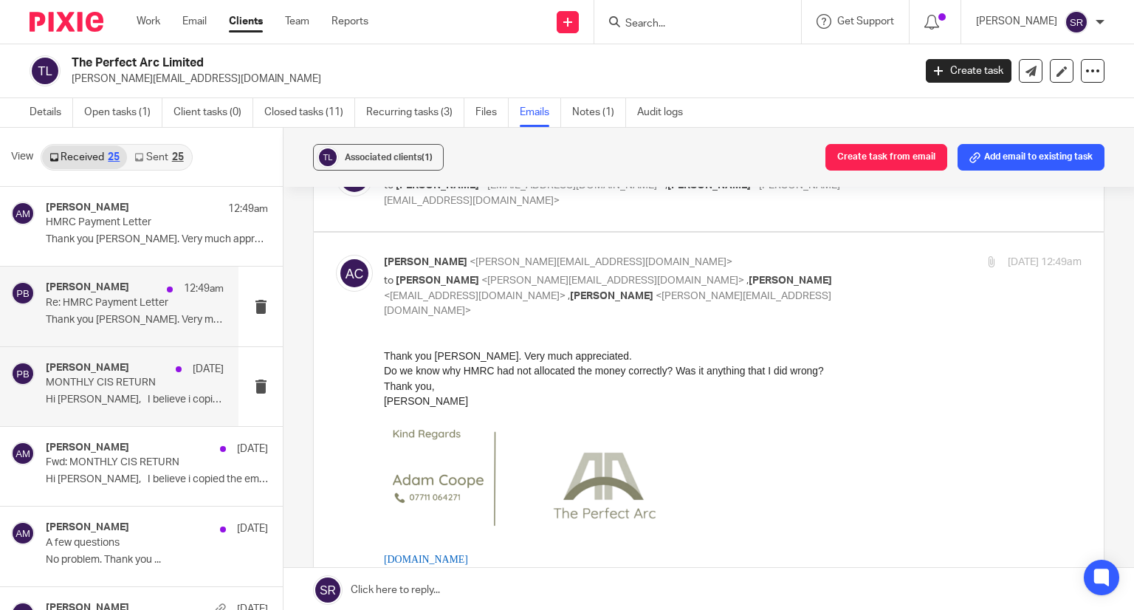
click at [121, 371] on div "Penny Brown 9 Oct" at bounding box center [135, 369] width 178 height 15
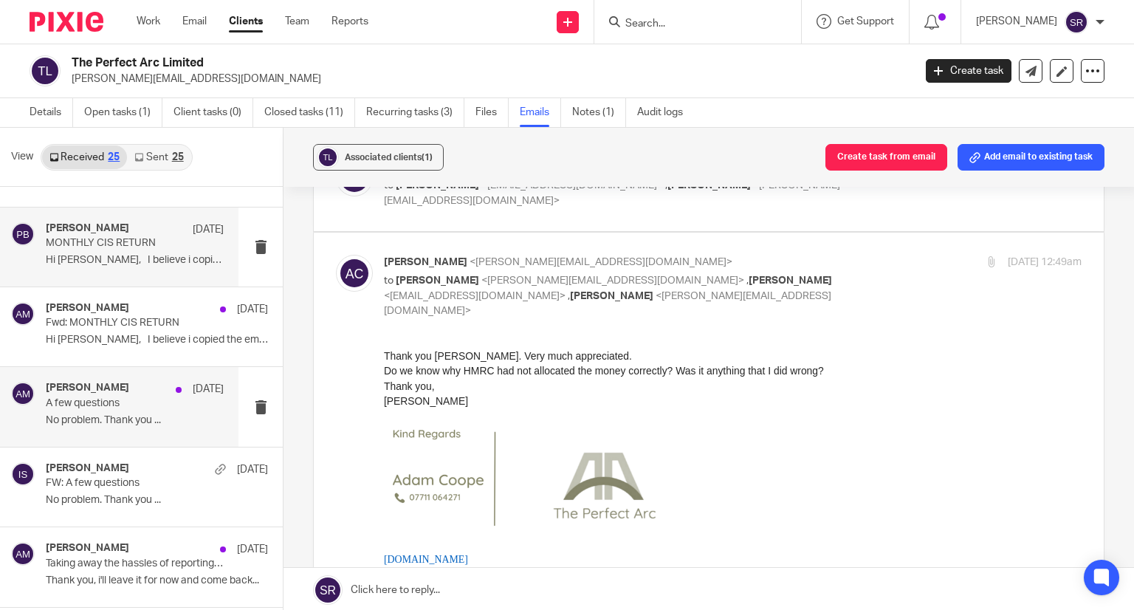
scroll to position [148, 0]
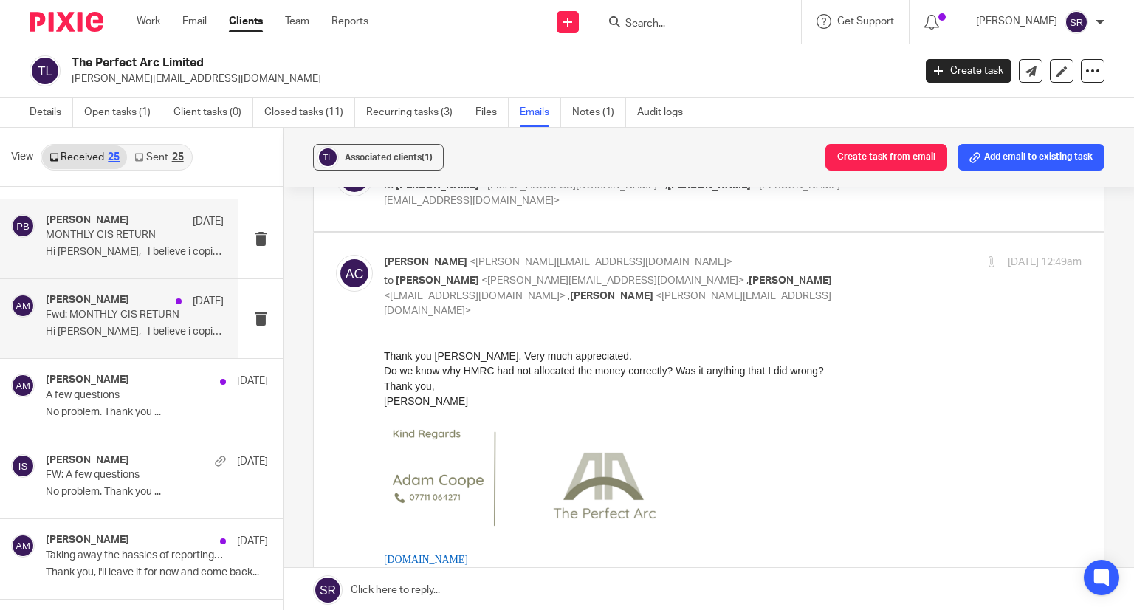
click at [148, 326] on p "Hi Aaron, I believe i copied the email..." at bounding box center [135, 332] width 178 height 13
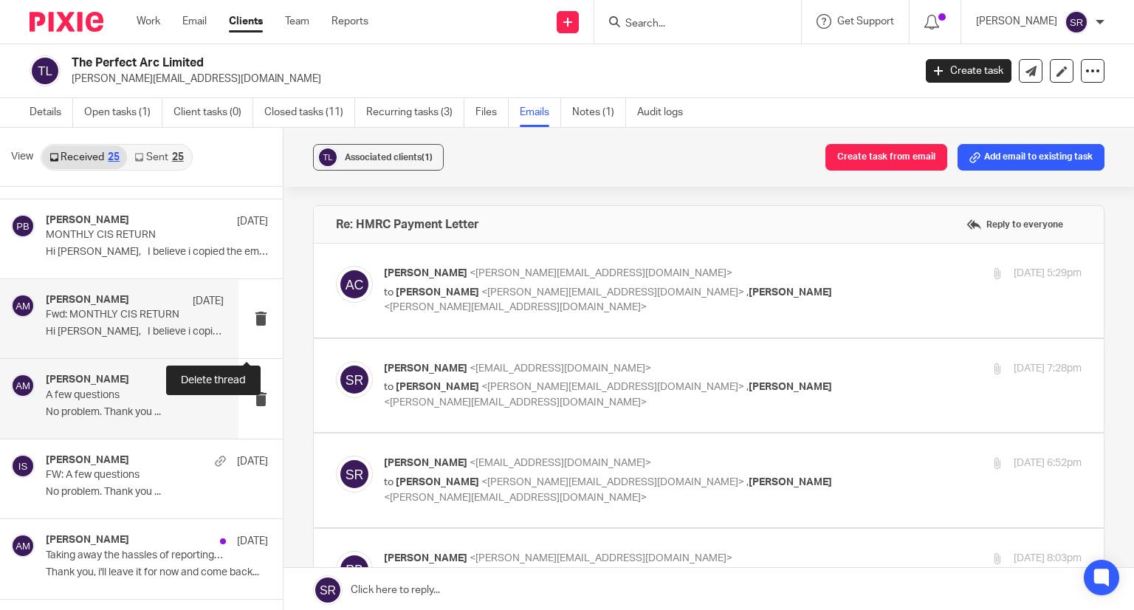
scroll to position [0, 0]
click at [92, 390] on p "A few questions" at bounding box center [117, 395] width 142 height 13
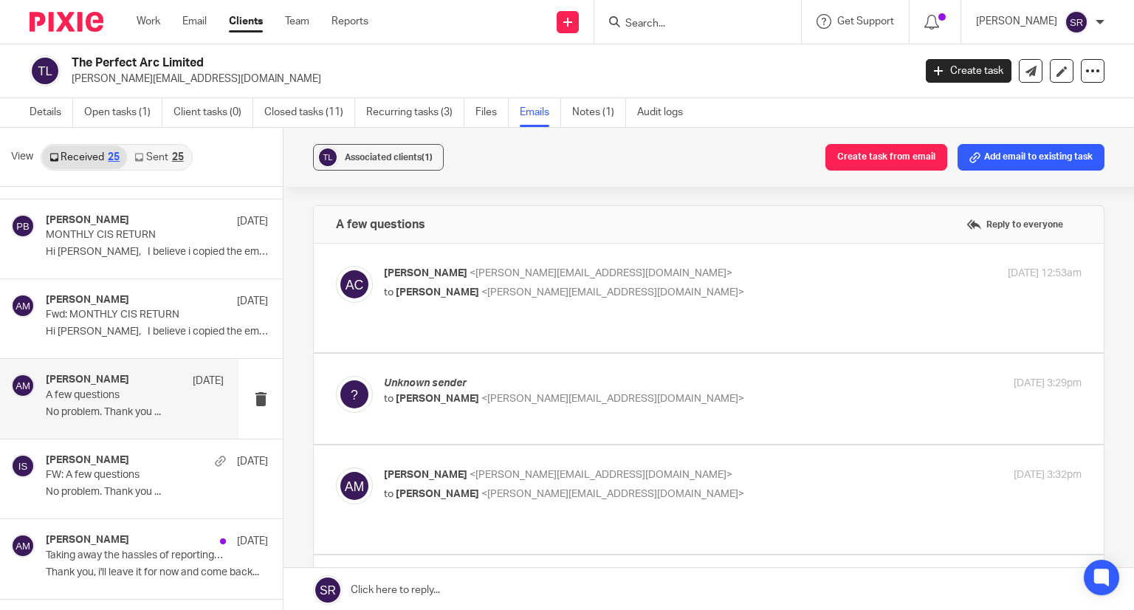
click at [462, 391] on p "to Adam Coope <adam@theperfectarc.co.uk>" at bounding box center [616, 399] width 465 height 16
checkbox input "true"
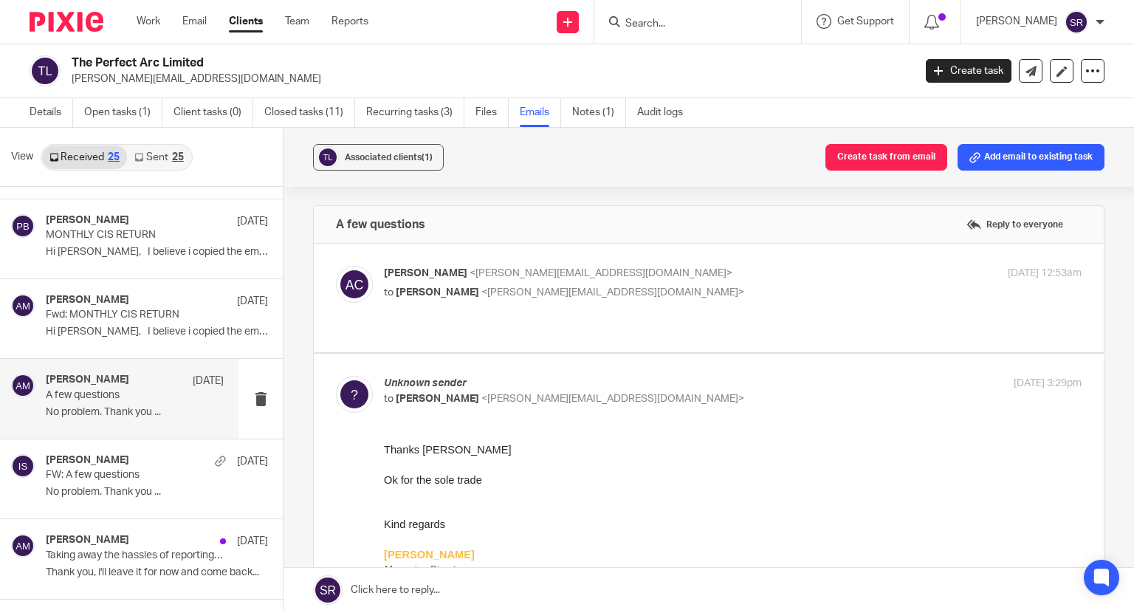
click at [462, 290] on span "[PERSON_NAME]" at bounding box center [437, 292] width 83 height 10
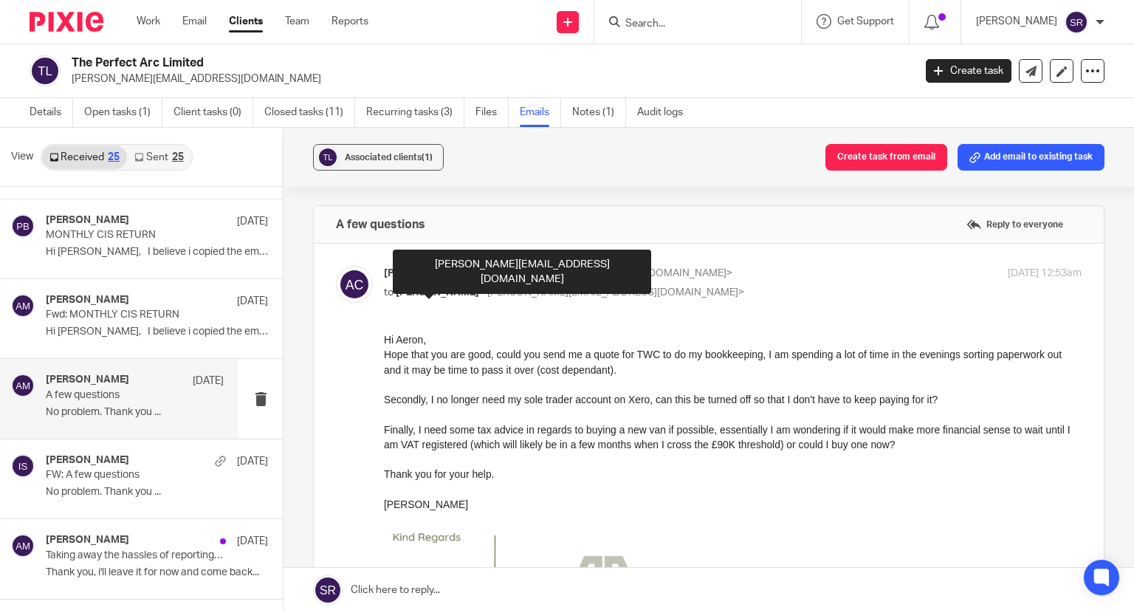
click at [462, 290] on span "[PERSON_NAME]" at bounding box center [437, 292] width 83 height 10
checkbox input "false"
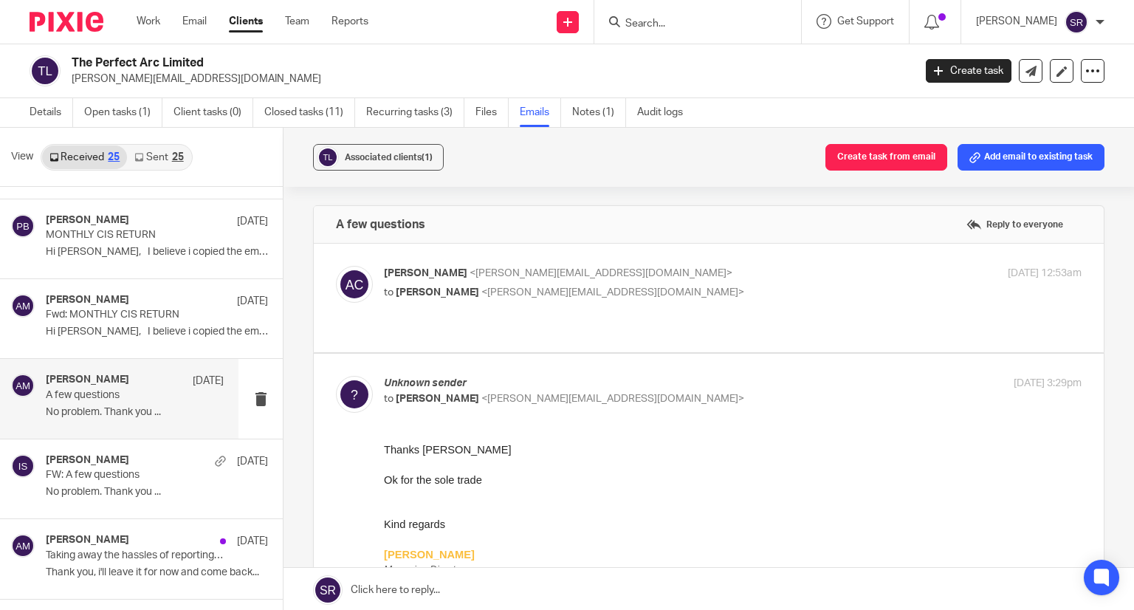
click at [336, 375] on input "checkbox" at bounding box center [335, 375] width 1 height 1
checkbox input "false"
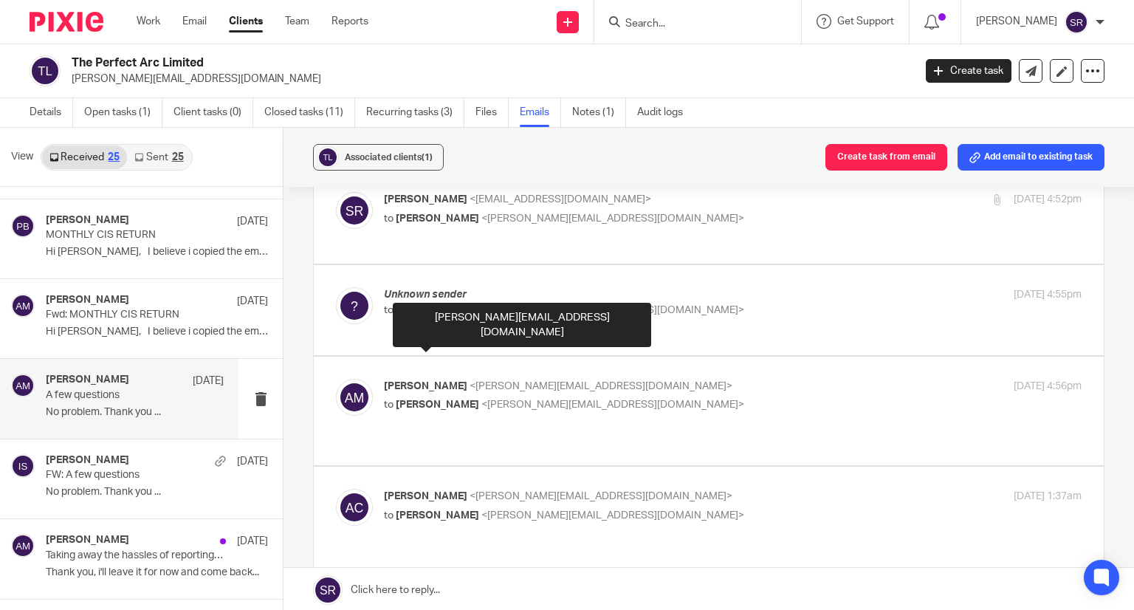
scroll to position [664, 0]
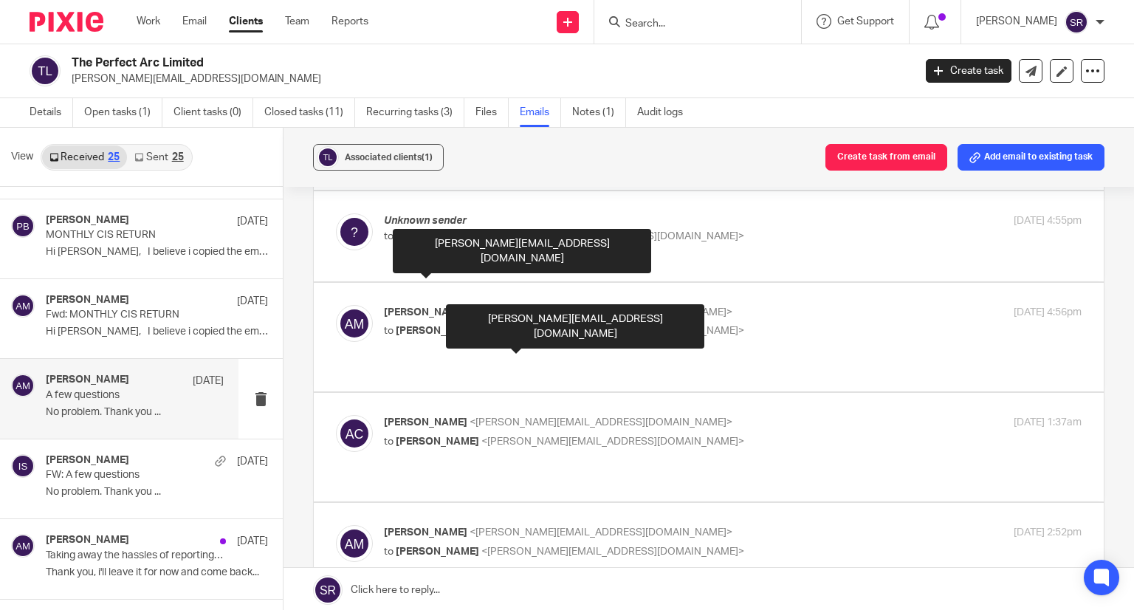
click at [469, 417] on span "<adam@theperfectarc.co.uk>" at bounding box center [600, 422] width 263 height 10
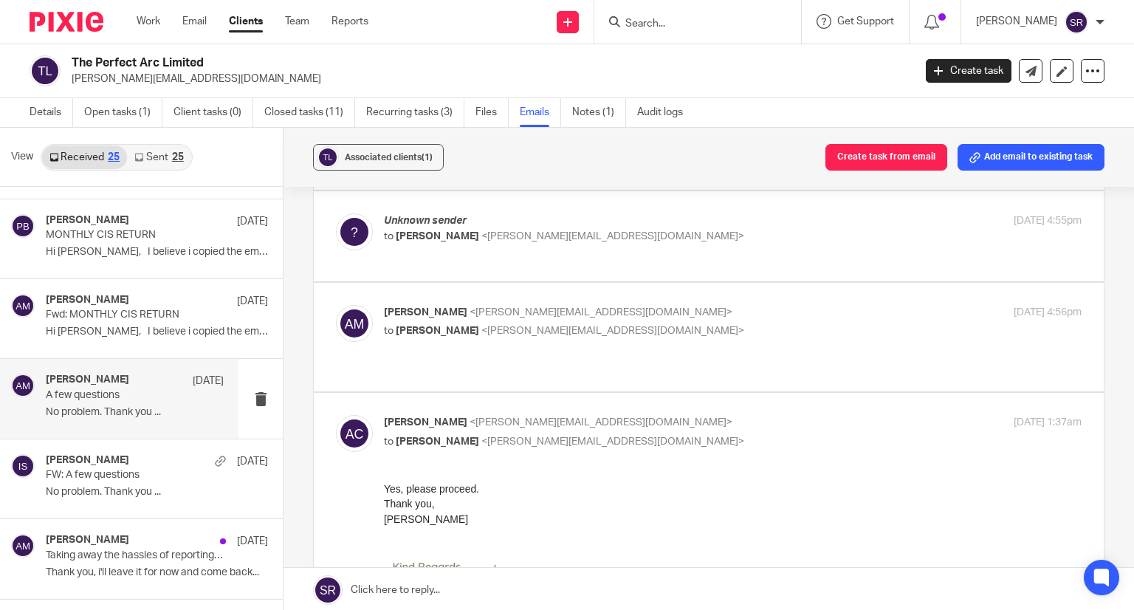
scroll to position [0, 0]
click at [469, 417] on span "<adam@theperfectarc.co.uk>" at bounding box center [600, 422] width 263 height 10
checkbox input "false"
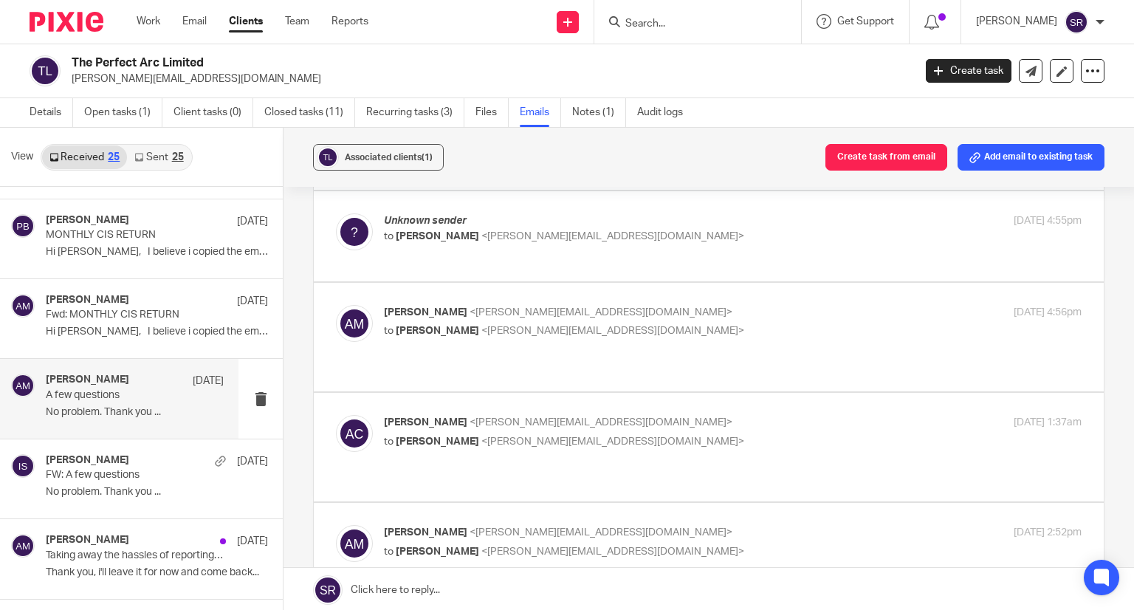
click at [440, 503] on label at bounding box center [709, 557] width 790 height 109
click at [336, 524] on input "checkbox" at bounding box center [335, 524] width 1 height 1
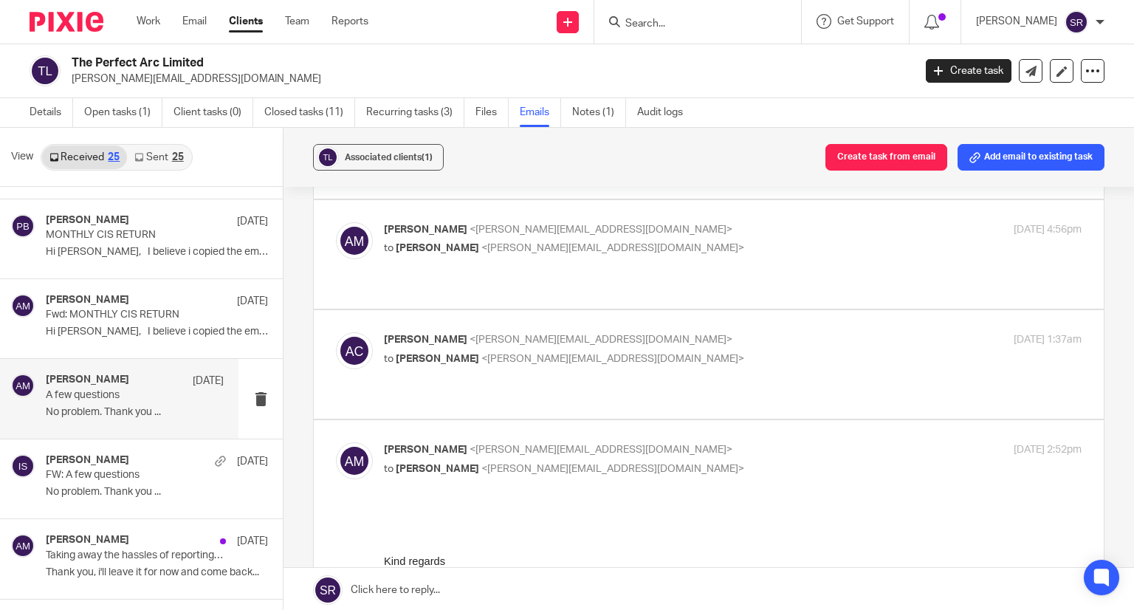
scroll to position [738, 0]
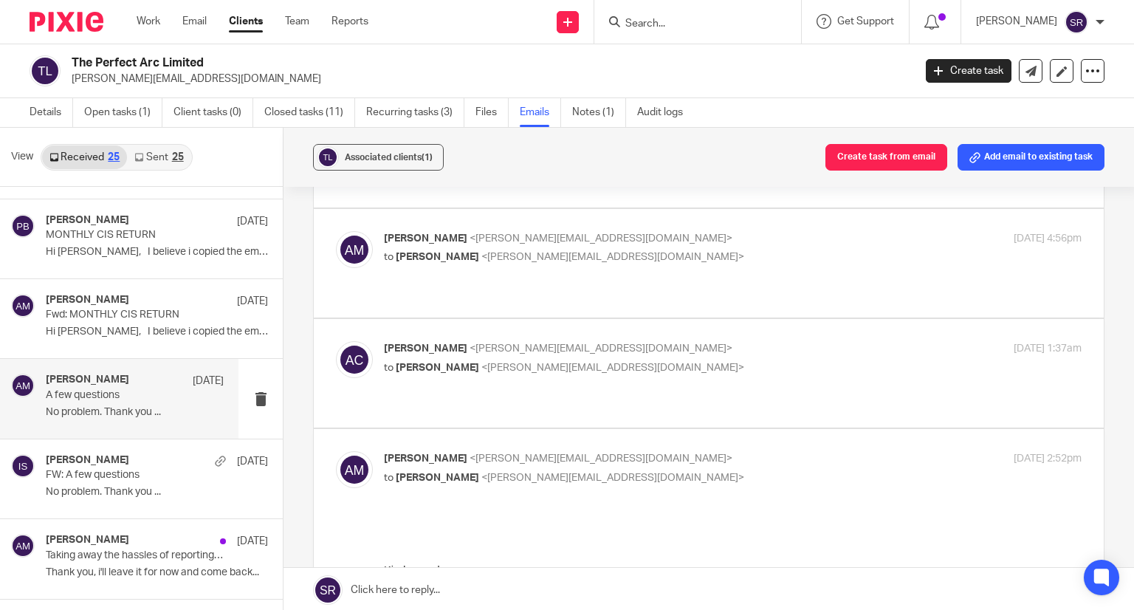
click at [449, 453] on span "[PERSON_NAME]" at bounding box center [425, 458] width 83 height 10
checkbox input "false"
click at [474, 341] on div "Adam Coope <adam@theperfectarc.co.uk> to Aaron Mcleish <aaron@togetherwecount.c…" at bounding box center [616, 358] width 465 height 34
click at [474, 341] on p "Adam Coope <adam@theperfectarc.co.uk>" at bounding box center [616, 349] width 465 height 16
click at [461, 341] on p "Adam Coope <adam@theperfectarc.co.uk>" at bounding box center [616, 349] width 465 height 16
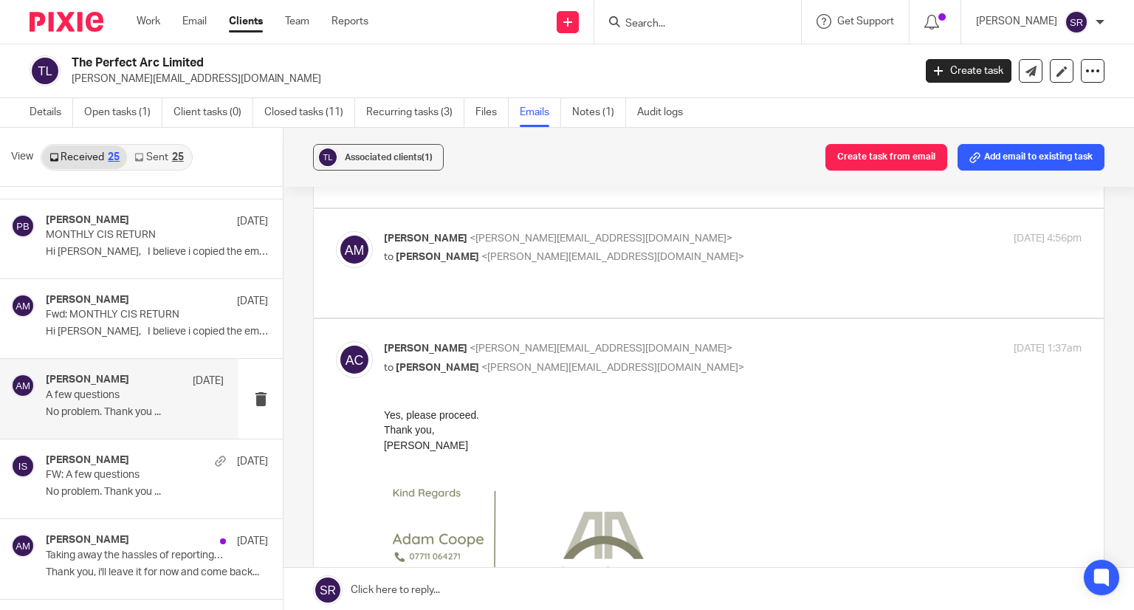
scroll to position [0, 0]
click at [461, 341] on p "Adam Coope <adam@theperfectarc.co.uk>" at bounding box center [616, 349] width 465 height 16
checkbox input "false"
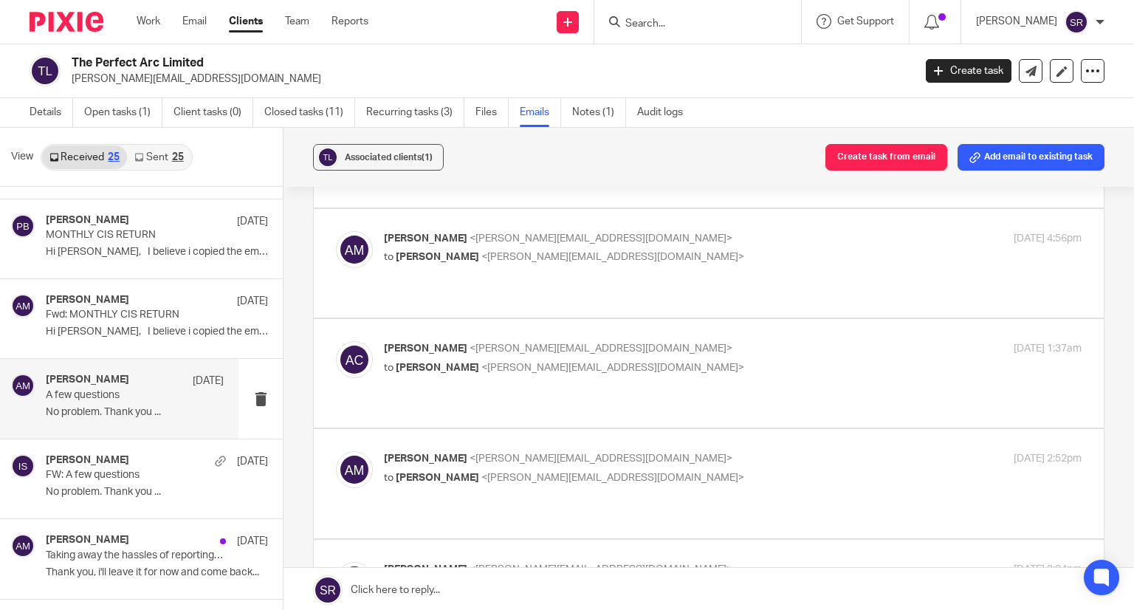
click at [481, 252] on span "<adam@theperfectarc.co.uk>" at bounding box center [612, 257] width 263 height 10
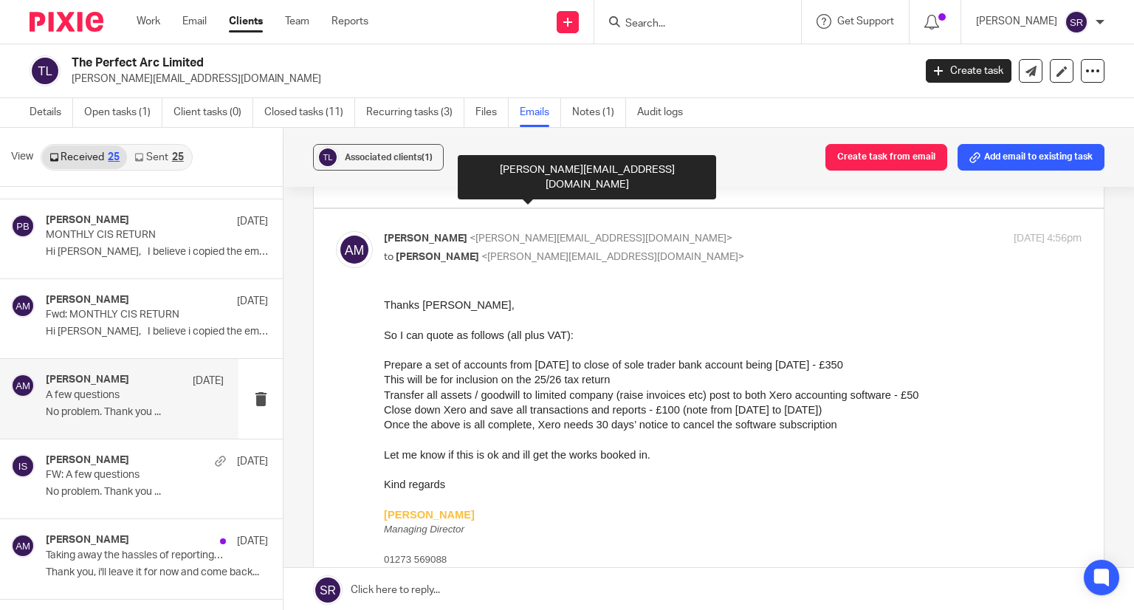
click at [481, 252] on span "<adam@theperfectarc.co.uk>" at bounding box center [612, 257] width 263 height 10
checkbox input "false"
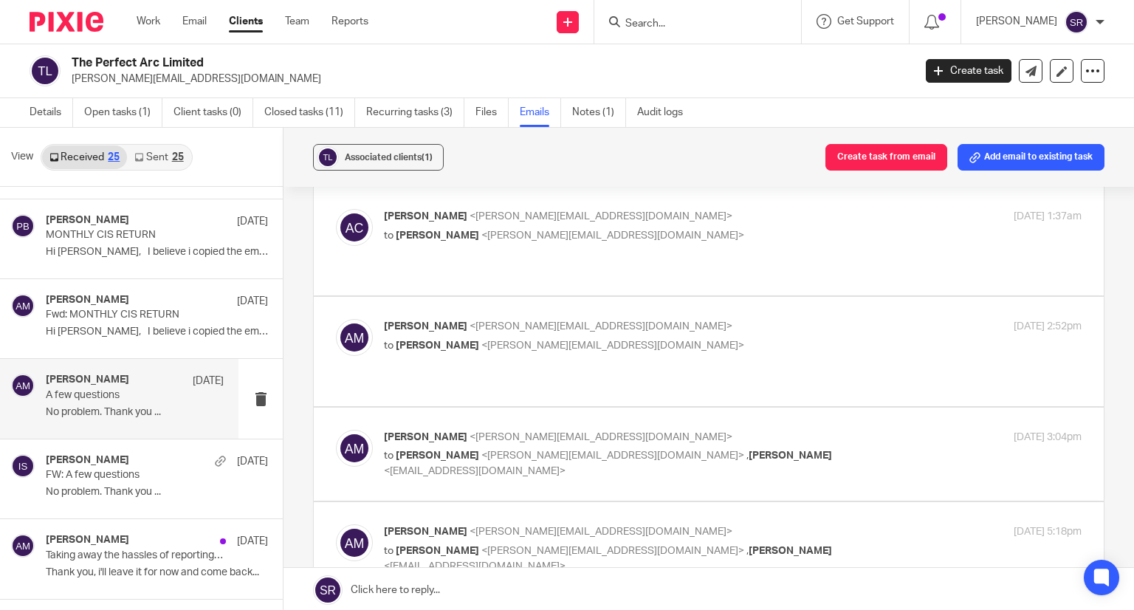
scroll to position [886, 0]
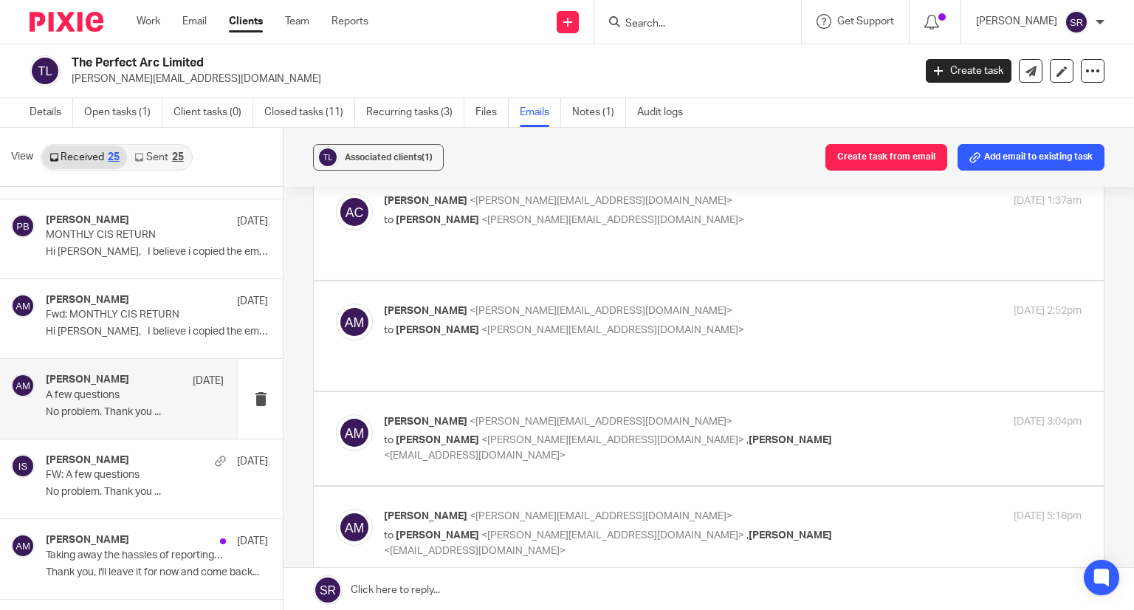
click at [476, 414] on div "Aaron Mcleish <aaron@togetherwecount.co.uk> to Penny Brown <penny@togetherwecou…" at bounding box center [616, 438] width 465 height 49
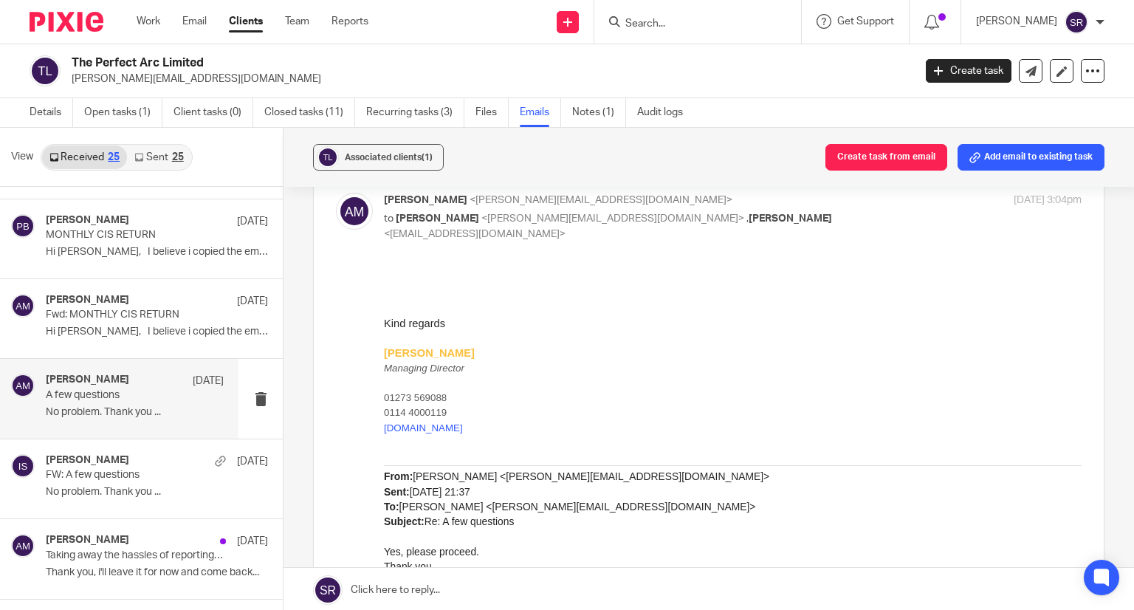
scroll to position [960, 0]
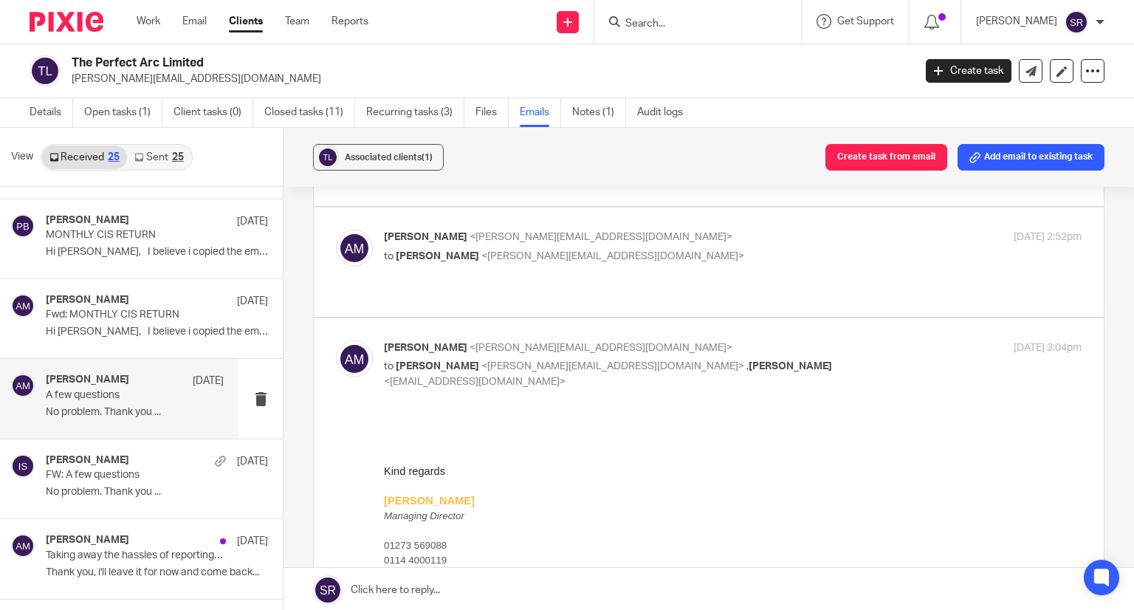
click at [487, 361] on span "<penny@togetherwecount.co.uk>" at bounding box center [612, 366] width 263 height 10
checkbox input "false"
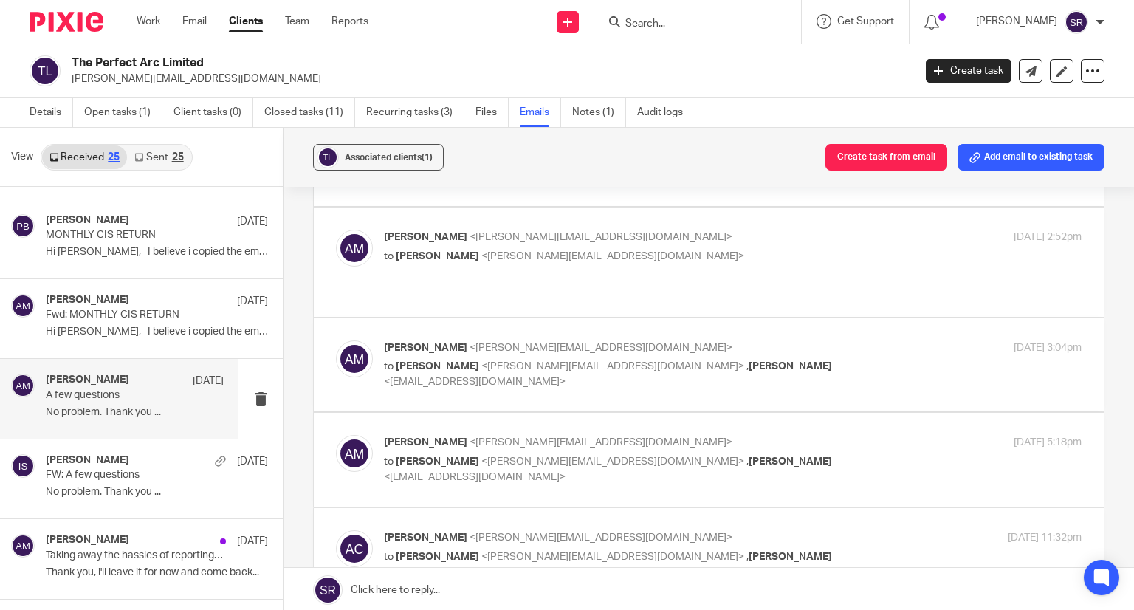
click at [470, 437] on span "<aaron@togetherwecount.co.uk>" at bounding box center [600, 442] width 263 height 10
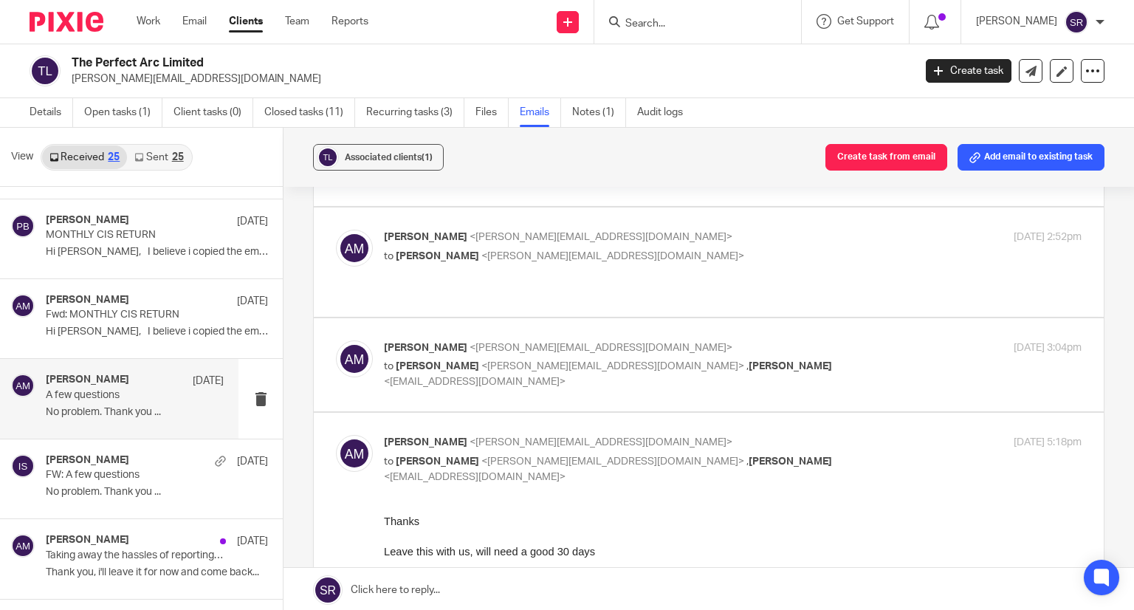
scroll to position [0, 0]
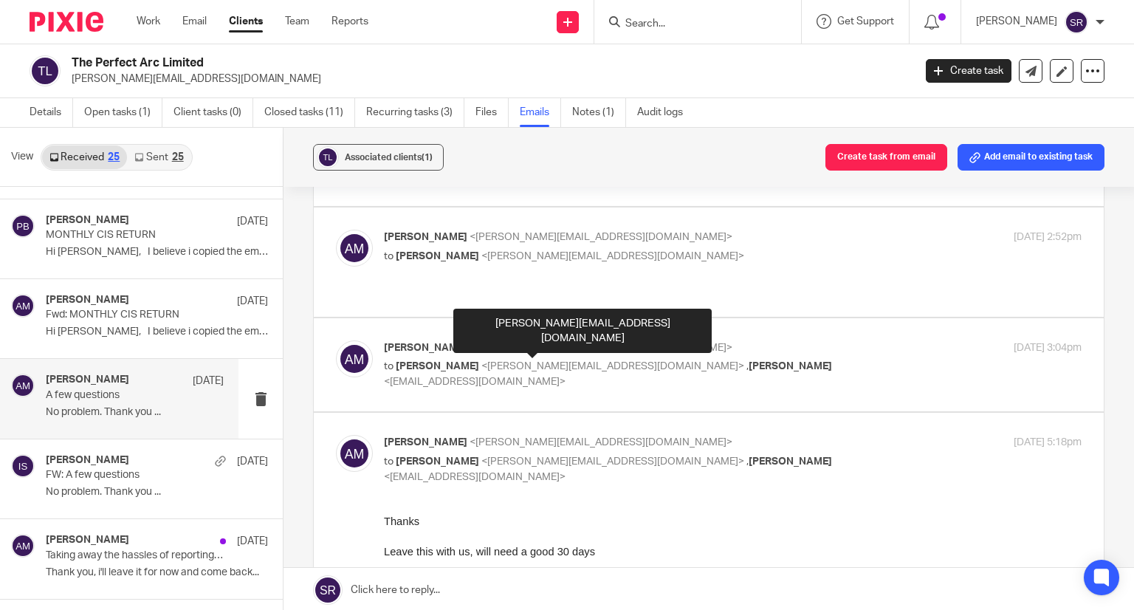
click at [470, 437] on span "<aaron@togetherwecount.co.uk>" at bounding box center [600, 442] width 263 height 10
checkbox input "false"
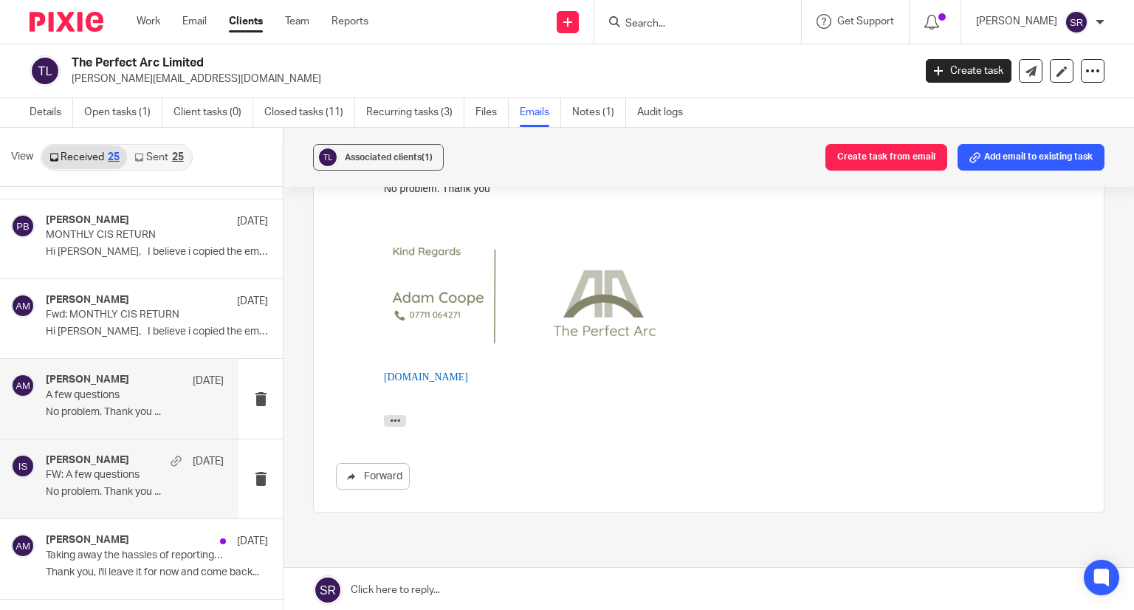
scroll to position [221, 0]
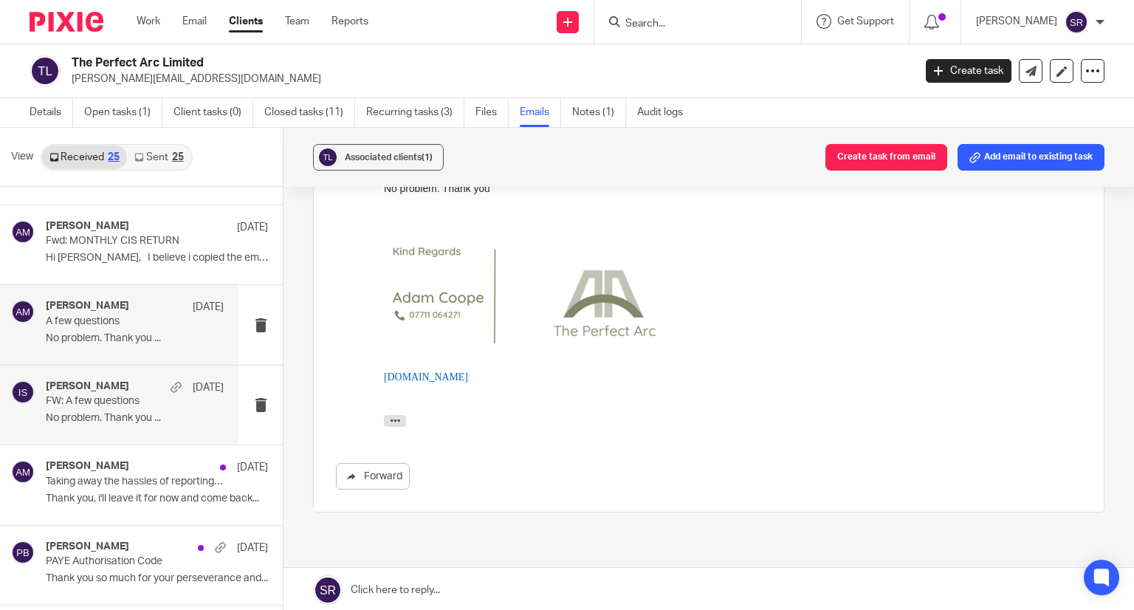
click at [109, 400] on p "FW: A few questions" at bounding box center [117, 401] width 142 height 13
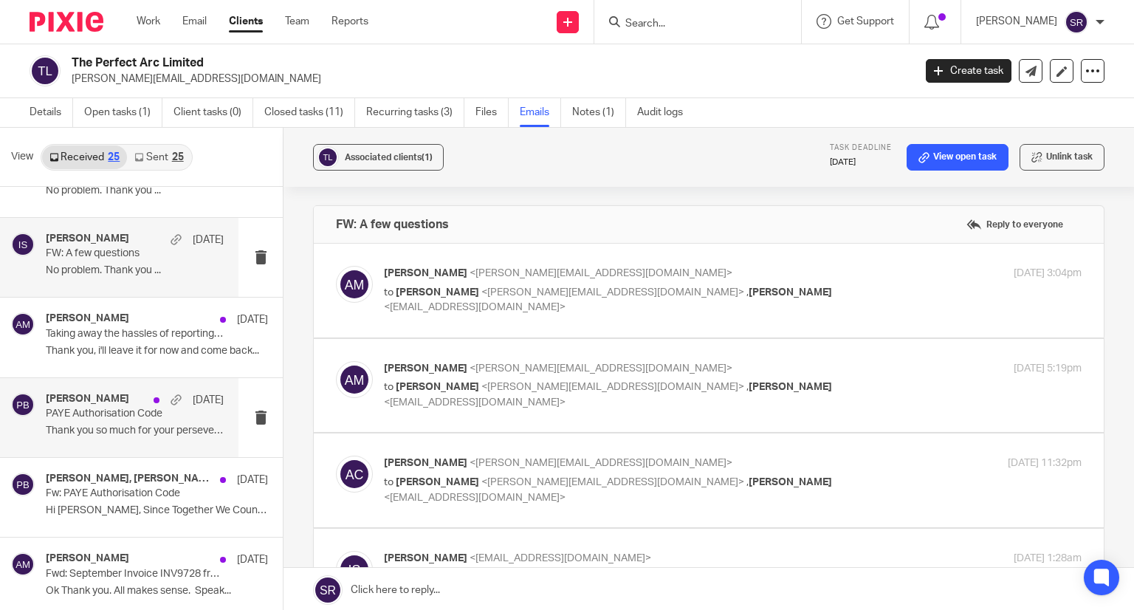
scroll to position [0, 0]
click at [103, 402] on h4 "Penny Brown" at bounding box center [87, 399] width 83 height 13
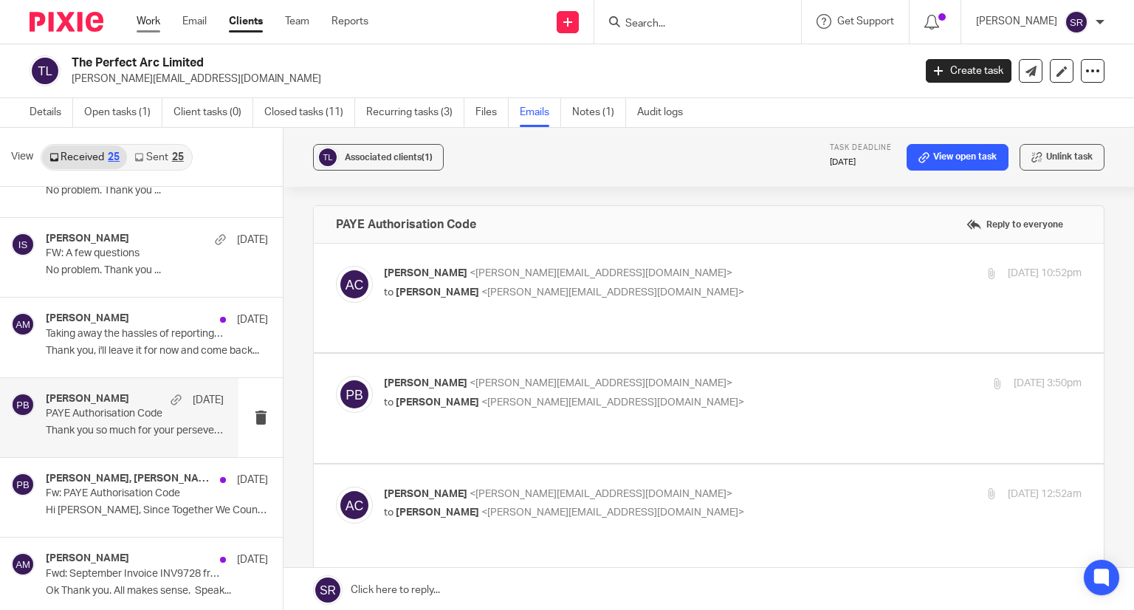
click at [159, 27] on link "Work" at bounding box center [149, 21] width 24 height 15
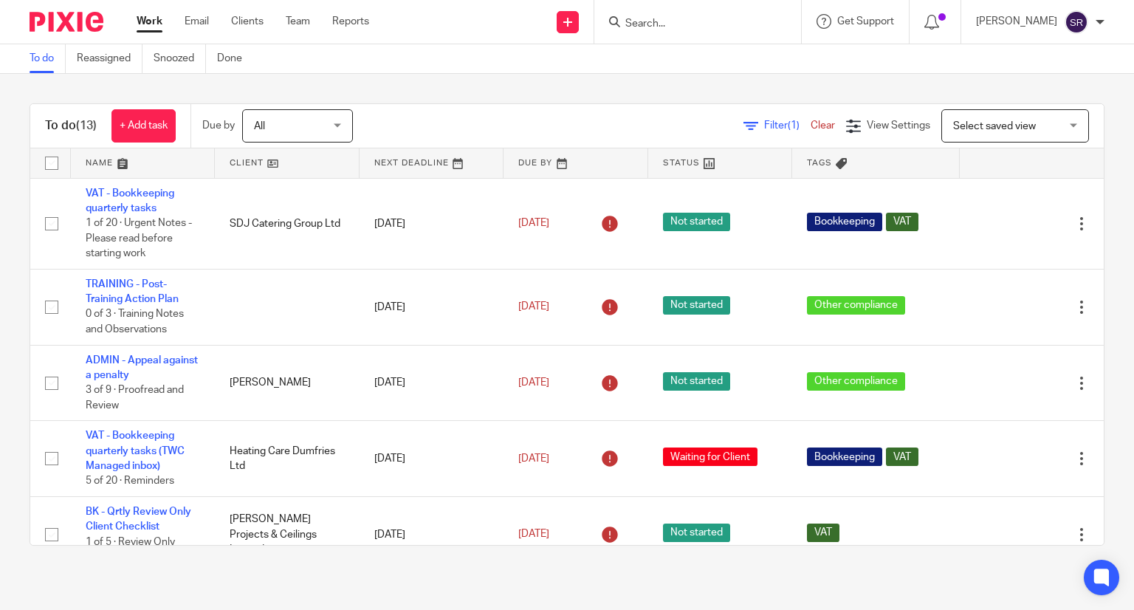
click at [652, 27] on div at bounding box center [695, 22] width 172 height 18
click at [661, 24] on input "Search" at bounding box center [690, 24] width 133 height 13
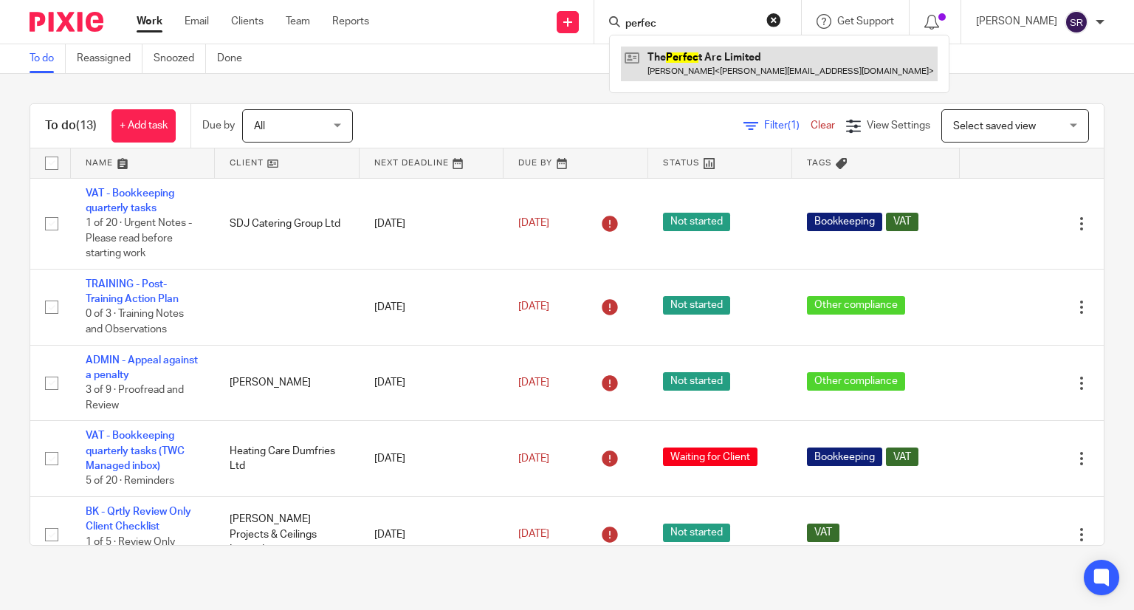
type input "perfec"
click at [772, 63] on link at bounding box center [779, 64] width 317 height 34
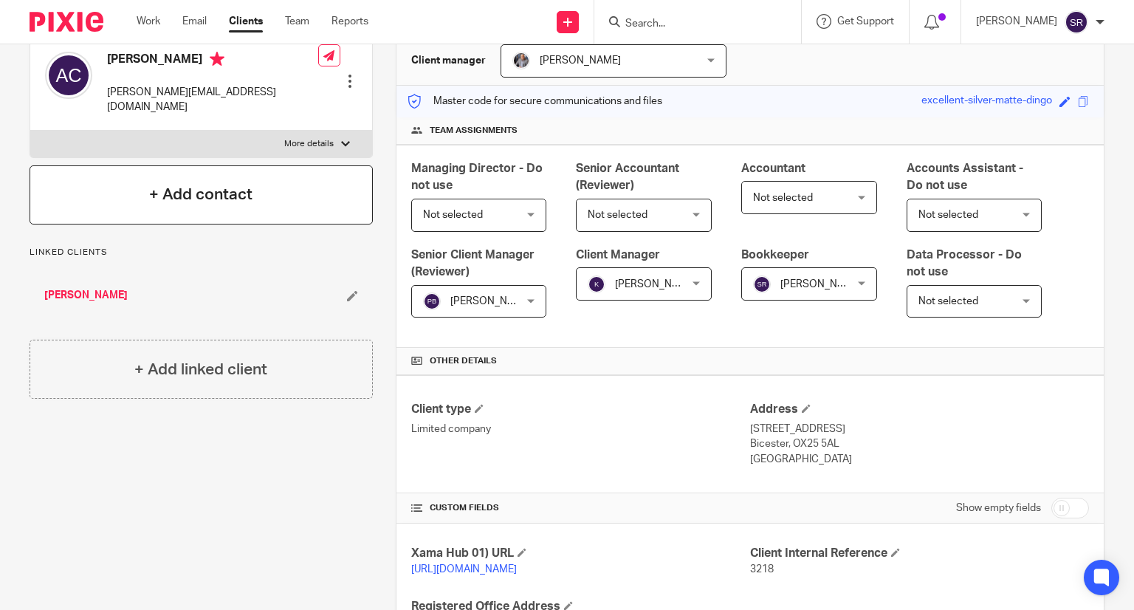
scroll to position [74, 0]
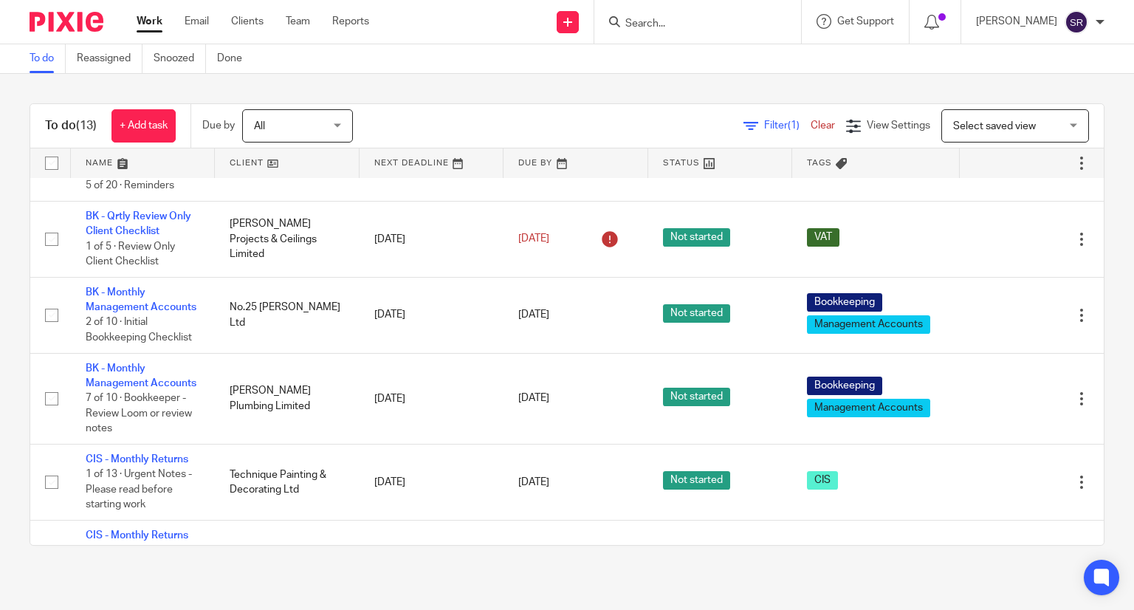
scroll to position [369, 0]
